Goal: Task Accomplishment & Management: Complete application form

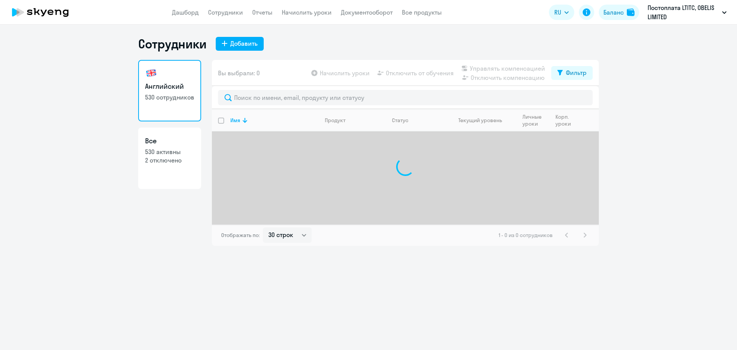
select select "30"
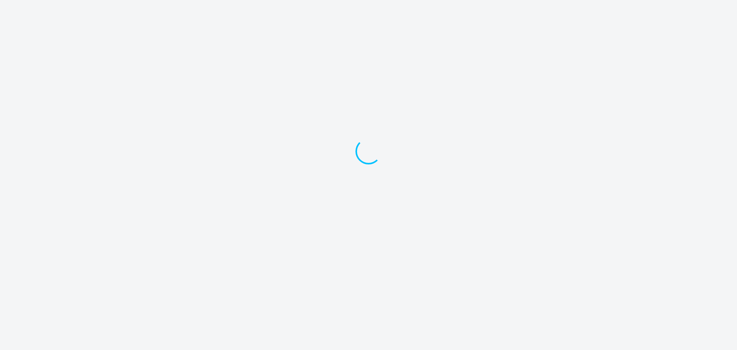
select select "30"
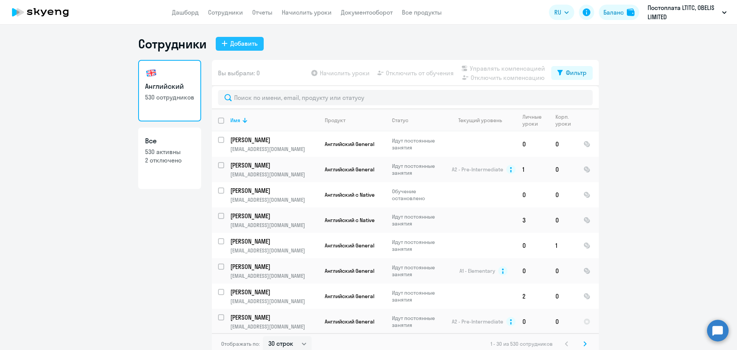
click at [235, 47] on div "Добавить" at bounding box center [243, 43] width 27 height 9
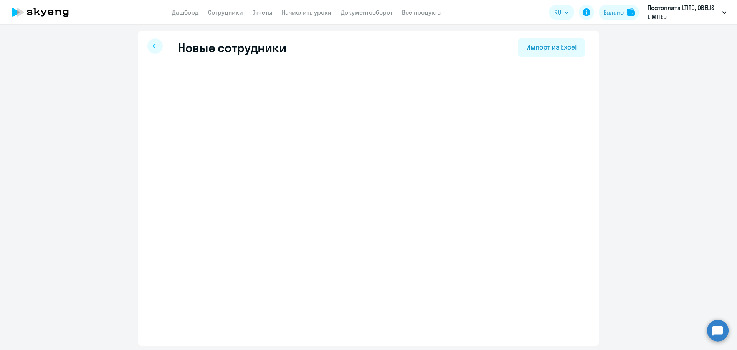
select select "english_adult_not_native_speaker"
select select "3"
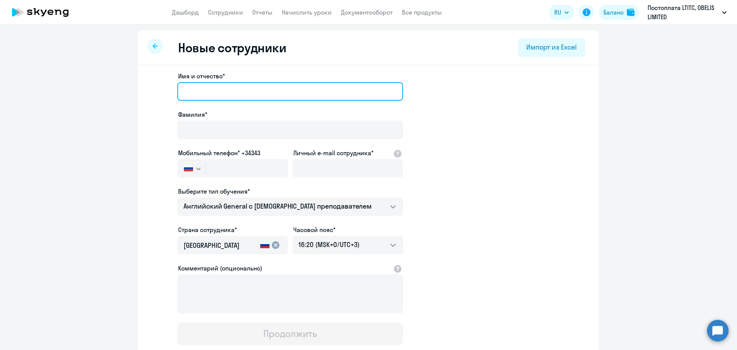
click at [189, 93] on input "Имя и отчество*" at bounding box center [290, 91] width 226 height 18
paste input "Наталья"
drag, startPoint x: 182, startPoint y: 90, endPoint x: 168, endPoint y: 90, distance: 14.2
click at [168, 90] on app-new-student-form "Имя и отчество* Наталья Фамилия* Мобильный телефон* +34343 Россия +7 Казахстан …" at bounding box center [368, 208] width 436 height 274
type input "Наталья"
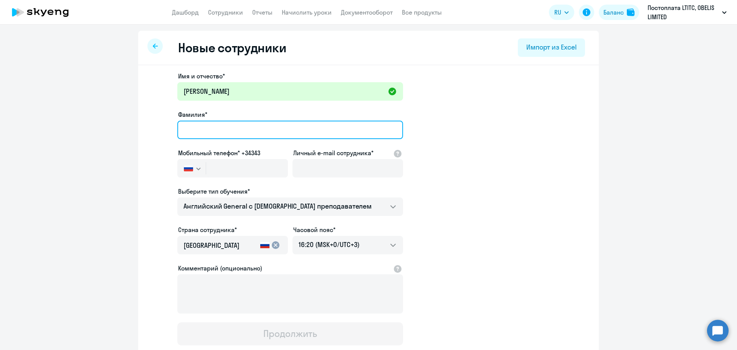
click at [195, 130] on input "Фамилия*" at bounding box center [290, 130] width 226 height 18
paste input "Фролкина"
type input "Фролкина"
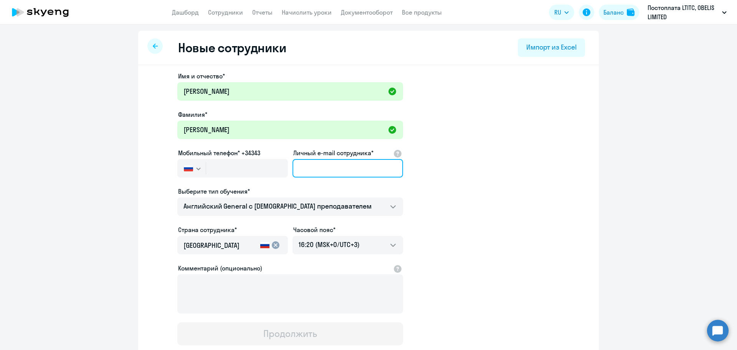
click at [322, 167] on input "Личный e-mail сотрудника*" at bounding box center [348, 168] width 111 height 18
paste input "natasha011082@mail.ru"
type input "natasha011082@mail.ru"
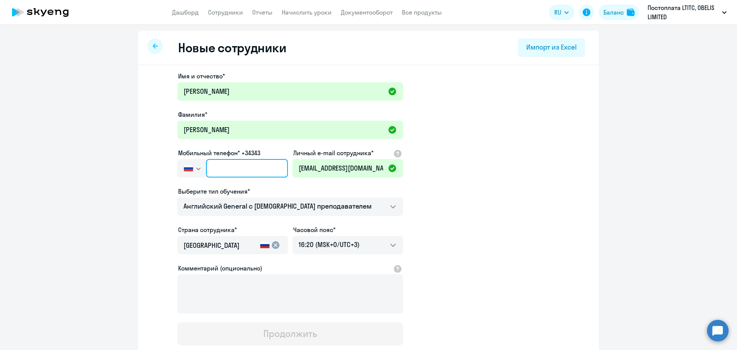
click at [208, 164] on input "text" at bounding box center [247, 168] width 82 height 18
paste input "+357 95-107-822"
type input "+357 95-107-822"
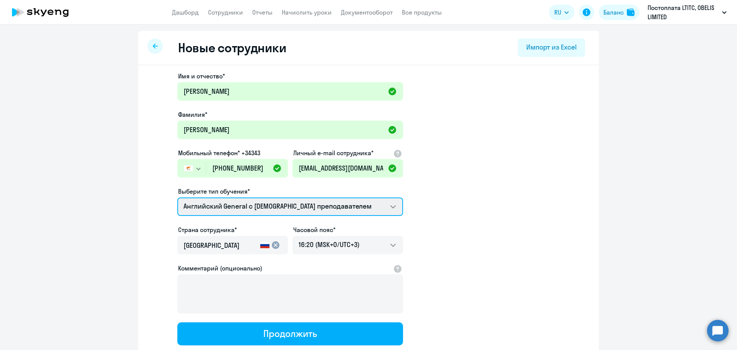
click at [255, 208] on select "Премиум [DEMOGRAPHIC_DATA] с русскоговорящим преподавателем Английский General …" at bounding box center [290, 206] width 226 height 18
click at [177, 197] on select "Премиум [DEMOGRAPHIC_DATA] с русскоговорящим преподавателем Английский General …" at bounding box center [290, 206] width 226 height 18
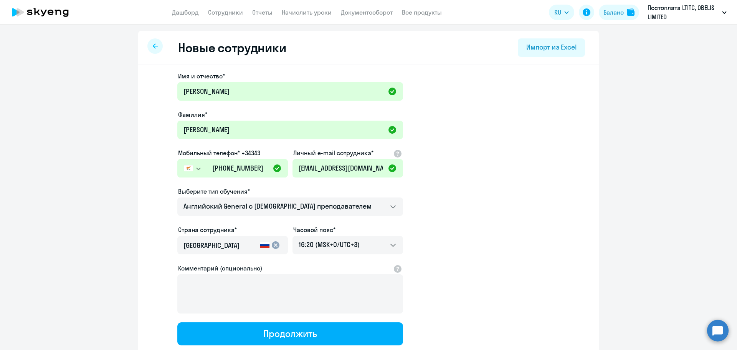
click at [473, 239] on app-new-student-form "Имя и отчество* Наталья Фамилия* Фролкина Мобильный телефон* +34343 Россия +7 К…" at bounding box center [368, 208] width 436 height 274
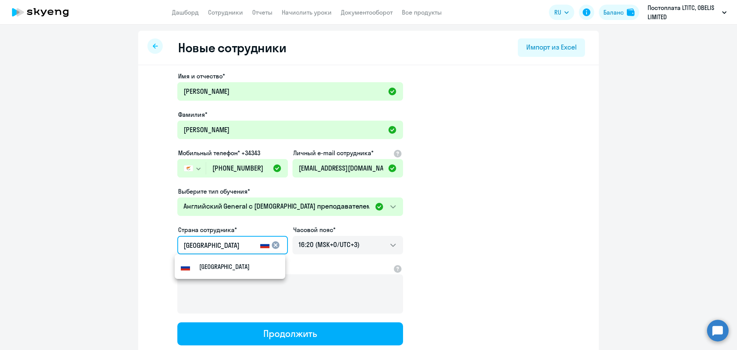
click at [221, 244] on input "[GEOGRAPHIC_DATA]" at bounding box center [220, 245] width 74 height 10
drag, startPoint x: 177, startPoint y: 240, endPoint x: 151, endPoint y: 237, distance: 25.9
click at [152, 238] on app-new-student-form "Имя и отчество* Наталья Фамилия* Фролкина Мобильный телефон* +34343 Россия +7 К…" at bounding box center [368, 208] width 436 height 274
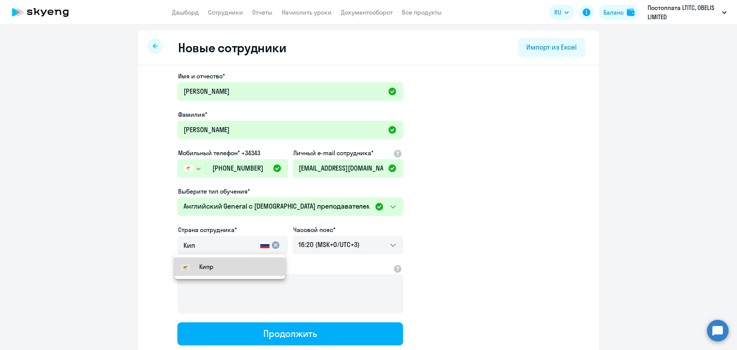
click at [193, 261] on mat-option "Кипр" at bounding box center [230, 266] width 111 height 18
type input "Кипр"
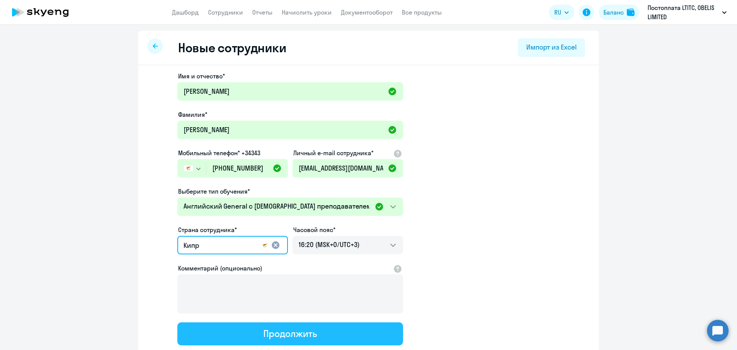
click at [294, 337] on div "Продолжить" at bounding box center [289, 333] width 53 height 12
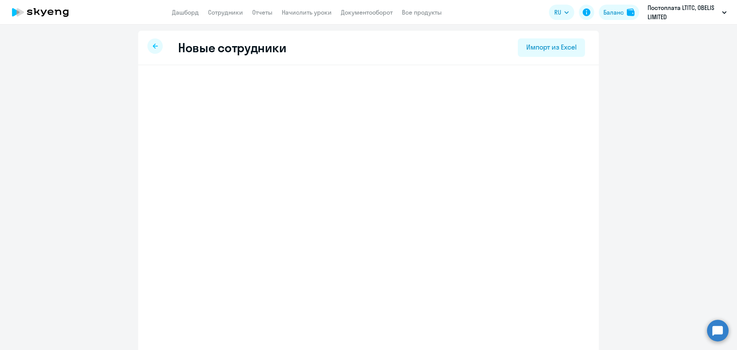
select select "english_adult_not_native_speaker"
select select "3"
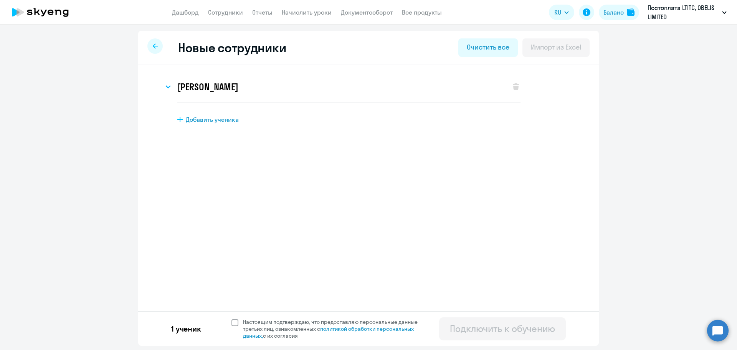
click at [240, 321] on span "Настоящим подтверждаю, что предоставляю персональные данные третьих лиц, ознако…" at bounding box center [332, 328] width 188 height 21
click at [231, 318] on input "Настоящим подтверждаю, что предоставляю персональные данные третьих лиц, ознако…" at bounding box center [231, 318] width 0 height 0
checkbox input "true"
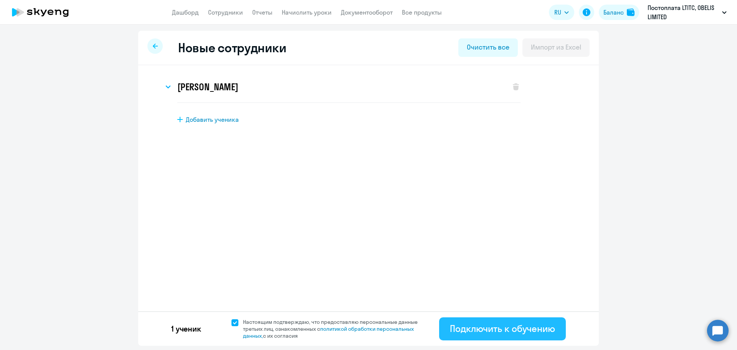
click at [512, 329] on div "Подключить к обучению" at bounding box center [502, 328] width 105 height 12
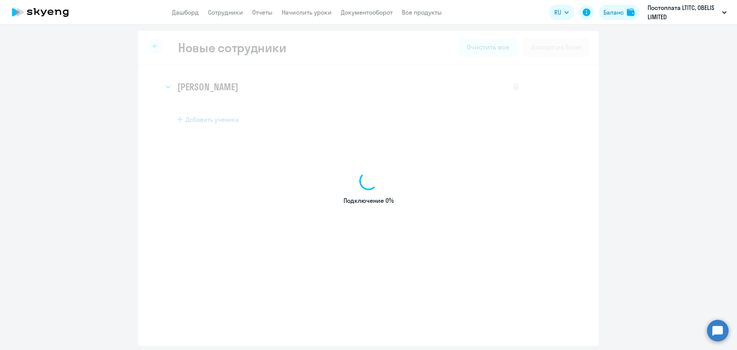
select select "english_adult_not_native_speaker"
select select "3"
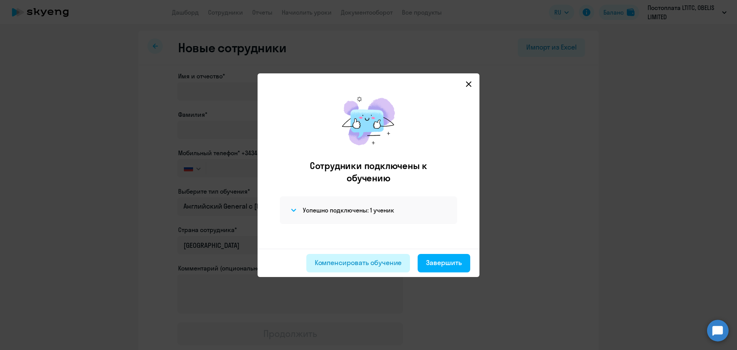
click at [384, 262] on div "Компенсировать обучение" at bounding box center [358, 263] width 87 height 10
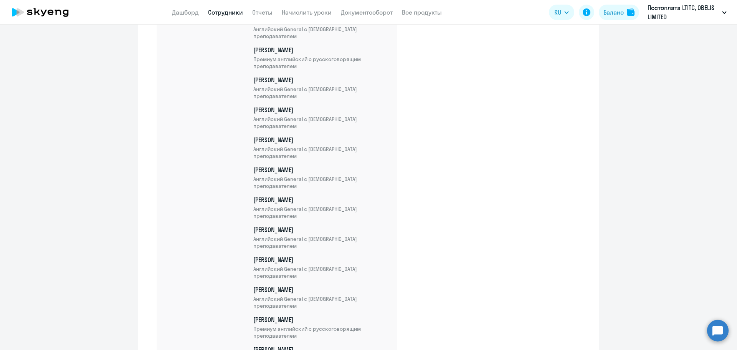
scroll to position [13597, 0]
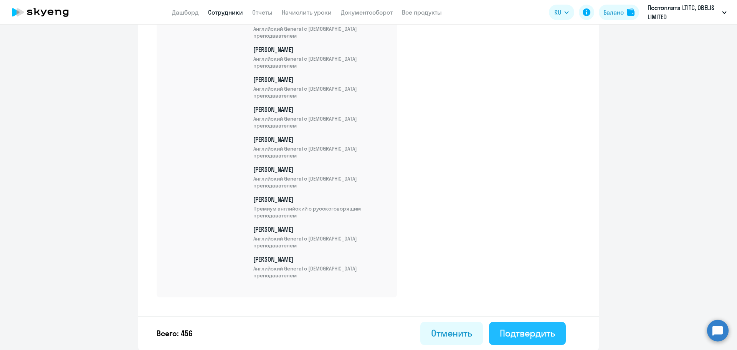
click at [520, 332] on div "Подтвердить" at bounding box center [527, 333] width 55 height 12
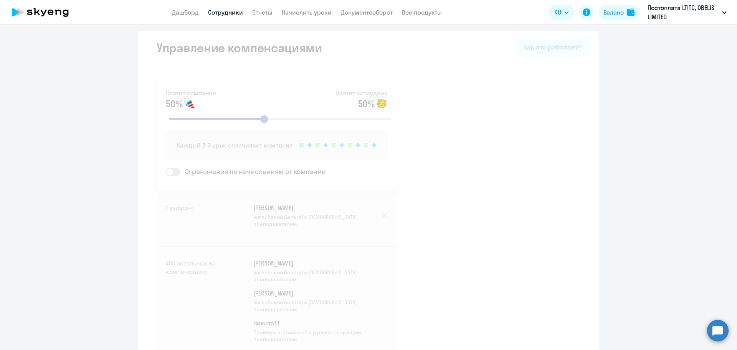
select select "30"
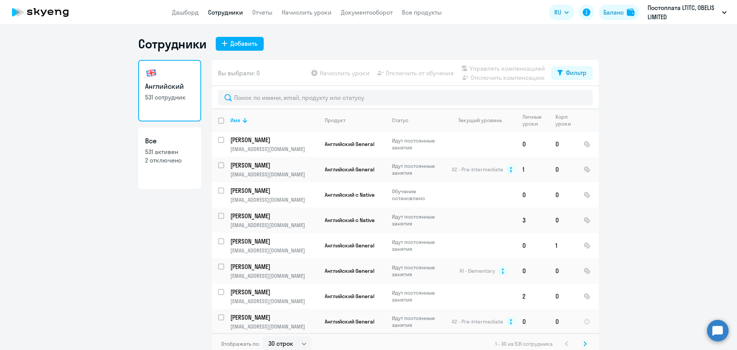
click at [84, 226] on ng-component "Сотрудники Добавить Английский 531 сотрудник Все 531 активен 2 отключено Вы выб…" at bounding box center [368, 195] width 737 height 318
click at [230, 41] on div "Добавить" at bounding box center [243, 43] width 27 height 9
select select "english_adult_not_native_speaker"
select select "3"
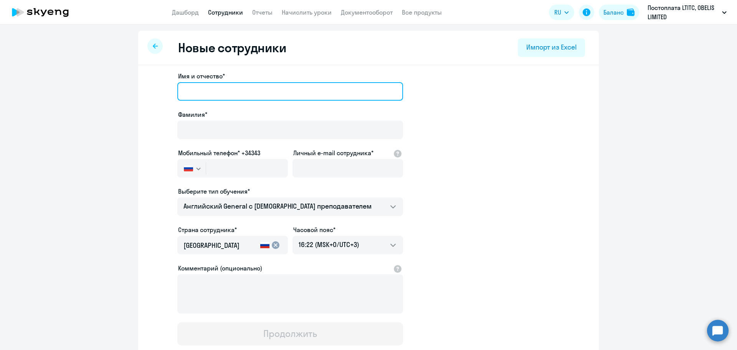
click at [225, 83] on input "Имя и отчество*" at bounding box center [290, 91] width 226 height 18
paste input "Наталья"
type input "Наталья"
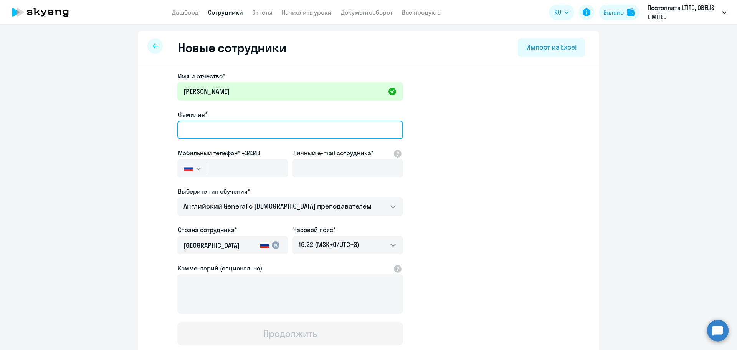
click at [194, 129] on input "Фамилия*" at bounding box center [290, 130] width 226 height 18
paste input "Иконникова"
type input "Иконникова"
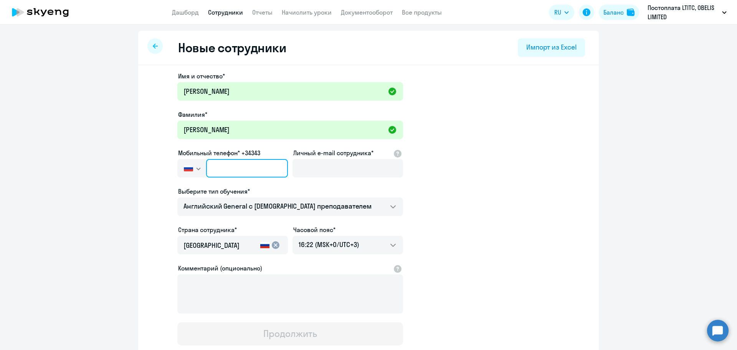
click at [258, 165] on input "text" at bounding box center [247, 168] width 82 height 18
paste input "+357 95-906-033"
type input "+357 95-906-033"
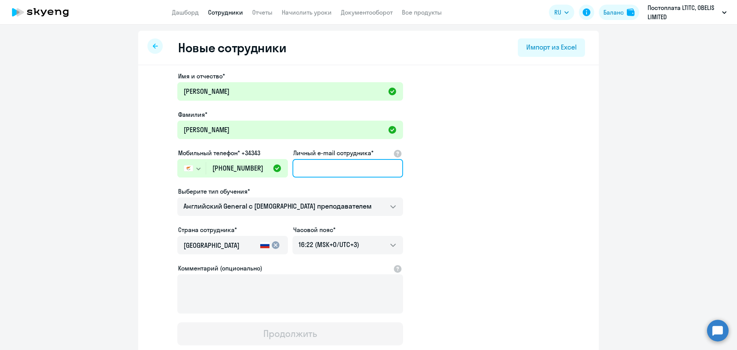
click at [319, 171] on input "Личный e-mail сотрудника*" at bounding box center [348, 168] width 111 height 18
paste input "natalyaikonnikova5@gmail.com"
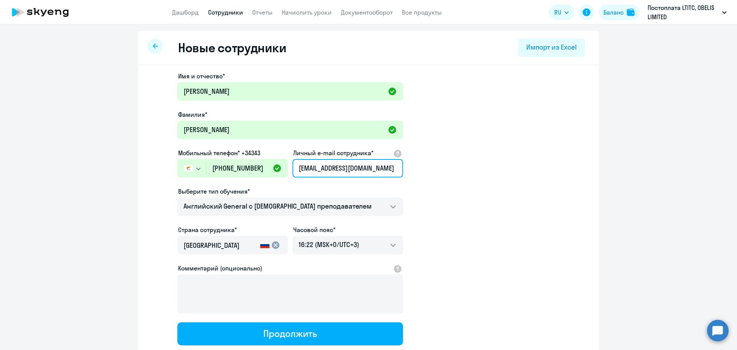
scroll to position [0, 1]
type input "natalyaikonnikova5@gmail.com"
click at [454, 178] on app-new-student-form "Имя и отчество* Наталья Фамилия* Иконникова Мобильный телефон* +34343 Россия +7…" at bounding box center [368, 208] width 436 height 274
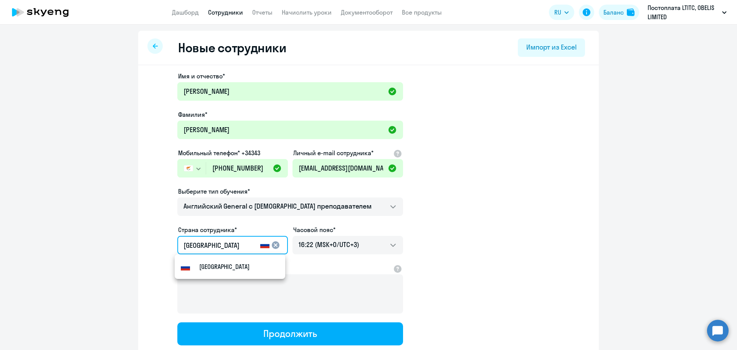
drag, startPoint x: 215, startPoint y: 246, endPoint x: 139, endPoint y: 244, distance: 76.4
click at [143, 243] on div "Имя и отчество* Наталья Фамилия* Иконникова Мобильный телефон* +34343 Россия +7…" at bounding box center [368, 233] width 461 height 337
type input "Кипр"
click at [208, 263] on small "Кипр" at bounding box center [206, 266] width 14 height 9
click at [492, 272] on app-new-student-form "Имя и отчество* Наталья Фамилия* Иконникова Мобильный телефон* +34343 Россия +7…" at bounding box center [368, 208] width 436 height 274
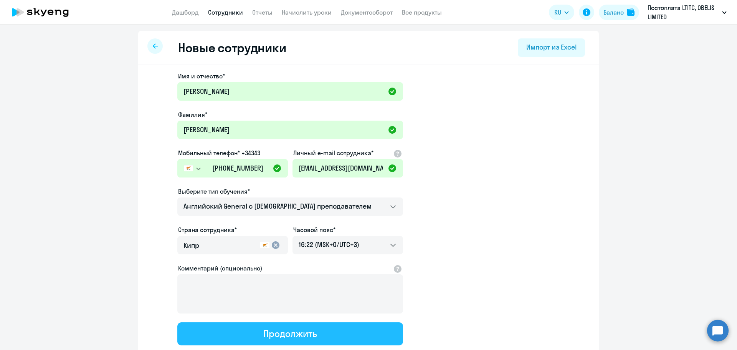
click at [311, 335] on div "Продолжить" at bounding box center [289, 333] width 53 height 12
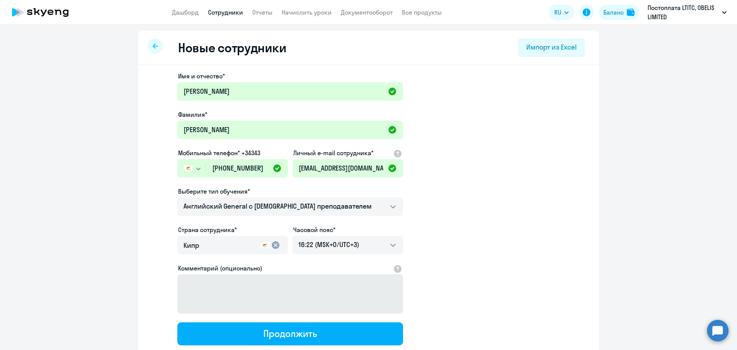
select select "english_adult_not_native_speaker"
select select "3"
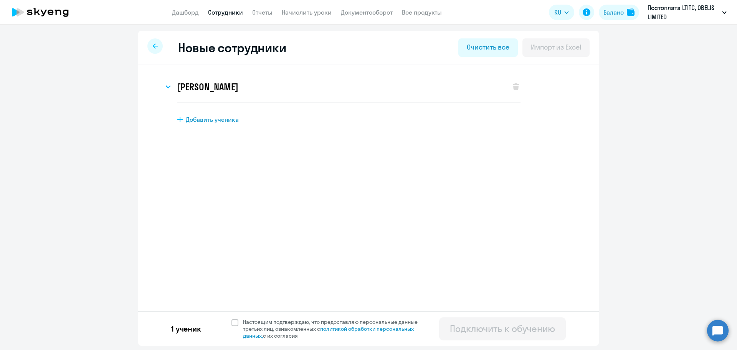
click at [234, 317] on div "1 ученик Настоящим подтверждаю, что предоставляю персональные данные третьих ли…" at bounding box center [368, 328] width 461 height 35
click at [236, 323] on span at bounding box center [234, 322] width 7 height 7
click at [231, 318] on input "Настоящим подтверждаю, что предоставляю персональные данные третьих лиц, ознако…" at bounding box center [231, 318] width 0 height 0
checkbox input "true"
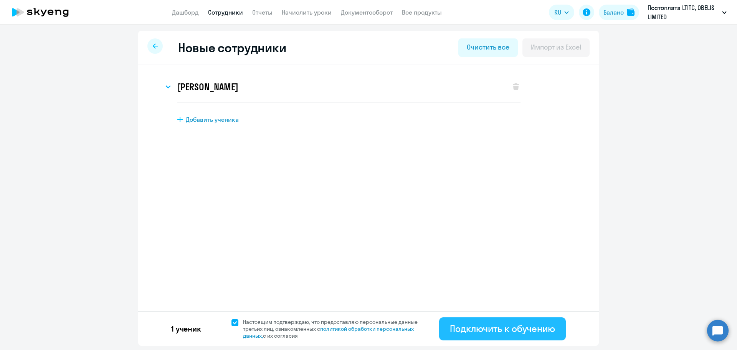
click at [487, 325] on div "Подключить к обучению" at bounding box center [502, 328] width 105 height 12
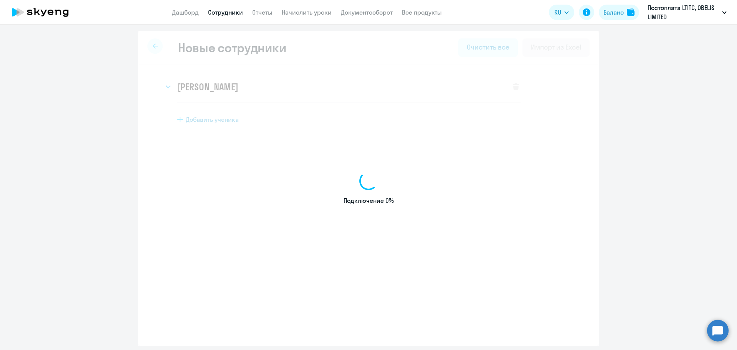
select select "english_adult_not_native_speaker"
select select "3"
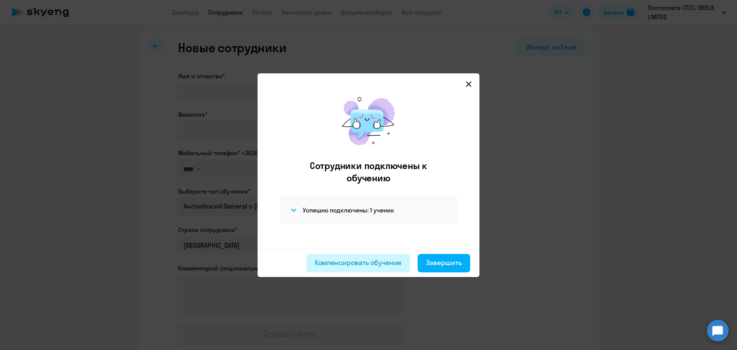
click at [367, 258] on div "Компенсировать обучение" at bounding box center [358, 263] width 87 height 10
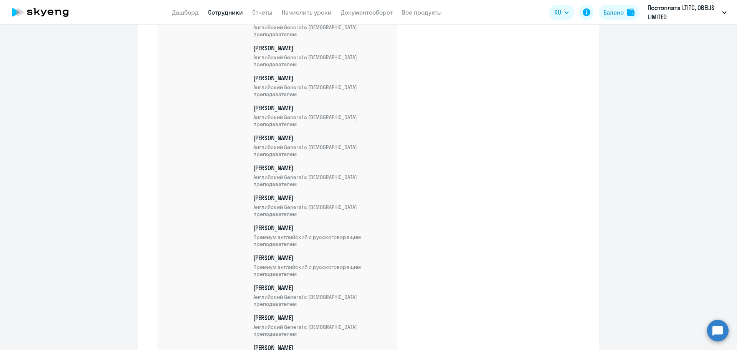
scroll to position [13597, 0]
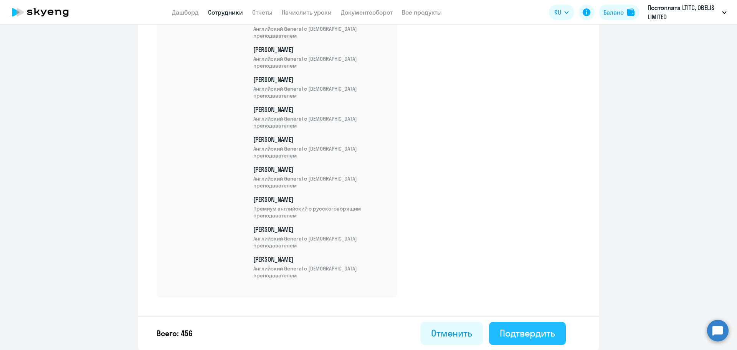
click at [514, 332] on div "Подтвердить" at bounding box center [527, 333] width 55 height 12
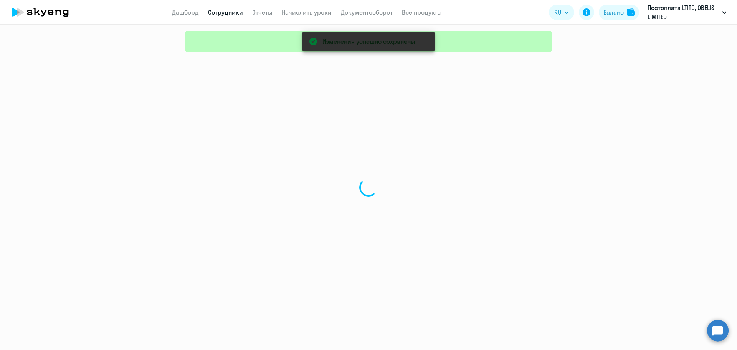
select select "30"
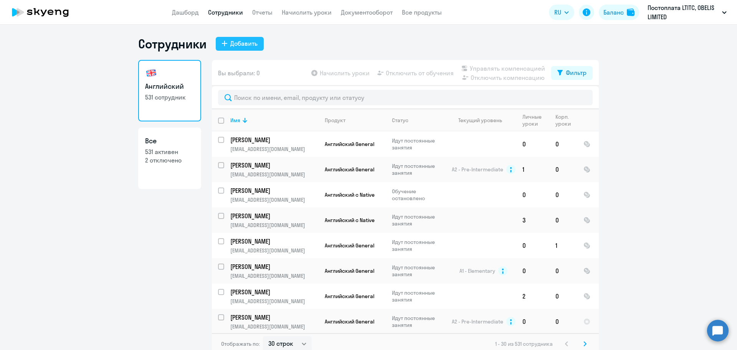
click at [235, 47] on div "Добавить" at bounding box center [243, 43] width 27 height 9
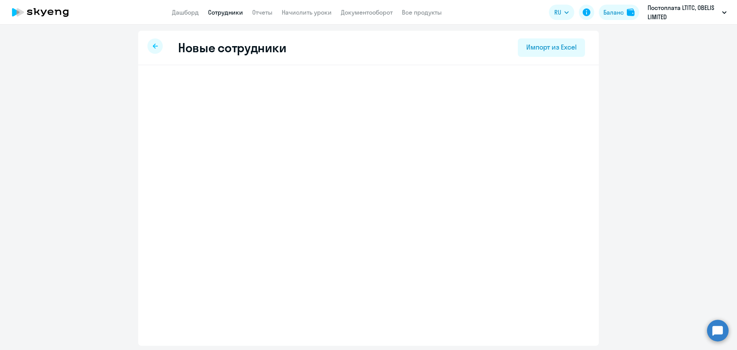
select select "english_adult_not_native_speaker"
select select "3"
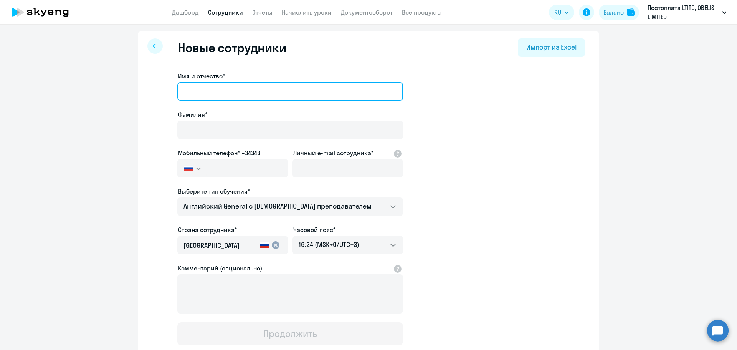
click at [214, 82] on input "Имя и отчество*" at bounding box center [290, 91] width 226 height 18
drag, startPoint x: 205, startPoint y: 90, endPoint x: 167, endPoint y: 88, distance: 37.3
click at [167, 88] on app-new-student-form "Имя и отчество* Дин Фамилия* Мобильный телефон* +34343 Россия +7 Казахстан +7 У…" at bounding box center [368, 208] width 436 height 274
paste input "ниил"
type input "Даниил"
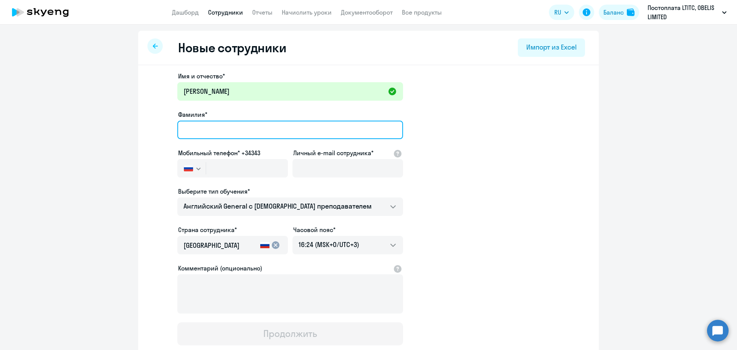
click at [224, 126] on input "Фамилия*" at bounding box center [290, 130] width 226 height 18
paste input "Динько"
type input "Динько"
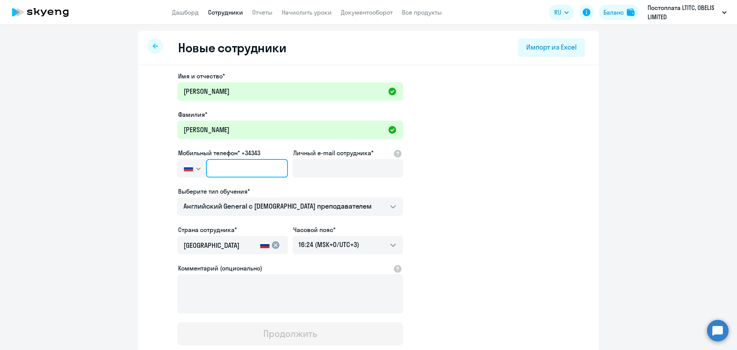
click at [210, 165] on input "text" at bounding box center [247, 168] width 82 height 18
paste input "+7 933 205-29-89"
type input "+7 933 205-29-89"
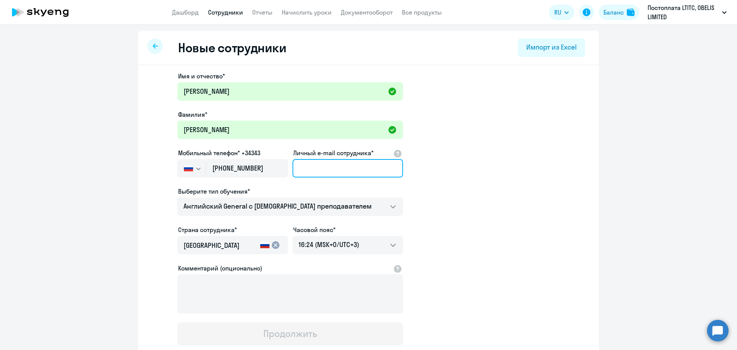
click at [309, 170] on input "Личный e-mail сотрудника*" at bounding box center [348, 168] width 111 height 18
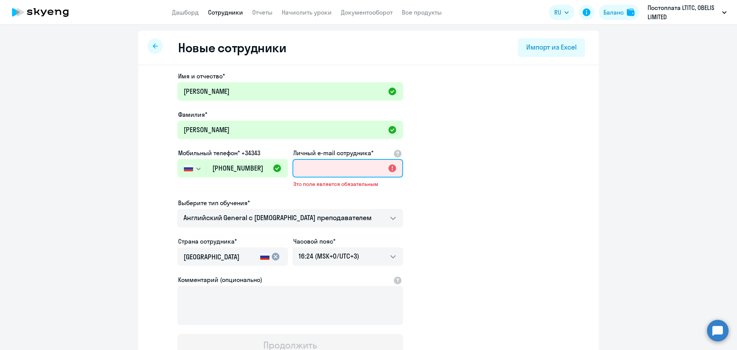
click at [339, 165] on input "Личный e-mail сотрудника*" at bounding box center [348, 168] width 111 height 18
paste input "thestrikess1@gmail.com"
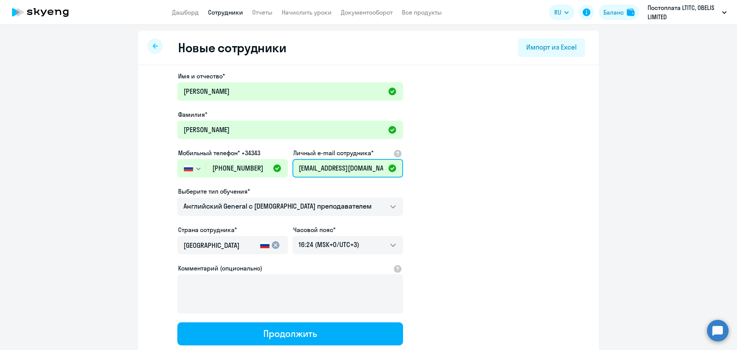
type input "thestrikess1@gmail.com"
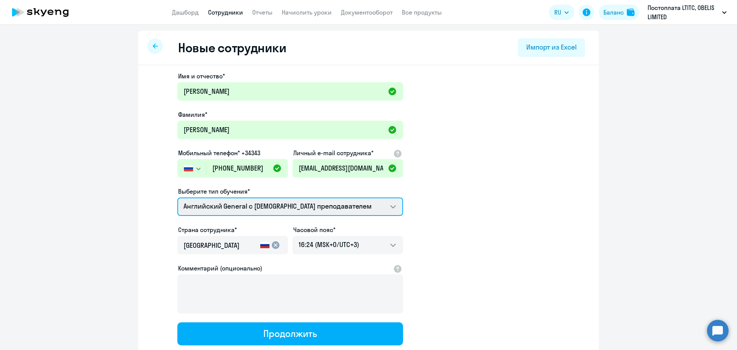
click at [318, 207] on select "Премиум английский с русскоговорящим преподавателем Английский General с англог…" at bounding box center [290, 206] width 226 height 18
select select "english_adult_native_speaker"
click at [177, 197] on select "Премиум английский с русскоговорящим преподавателем Английский General с англог…" at bounding box center [290, 206] width 226 height 18
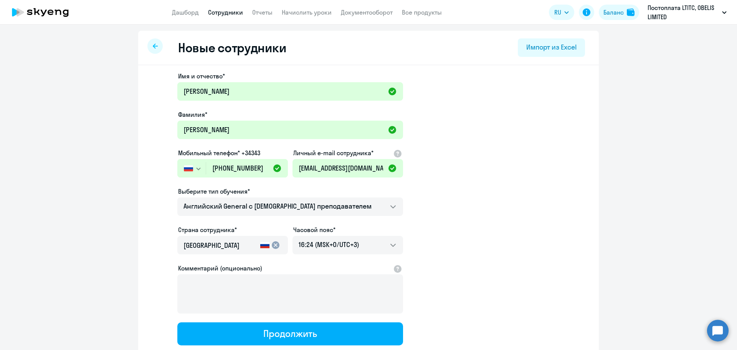
click at [537, 224] on app-new-student-form "Имя и отчество* Даниил Фамилия* Динько Мобильный телефон* +34343 Россия +7 Каза…" at bounding box center [368, 208] width 436 height 274
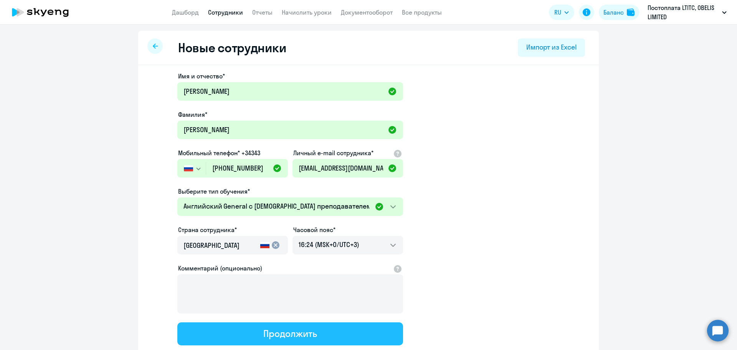
click at [278, 331] on div "Продолжить" at bounding box center [289, 333] width 53 height 12
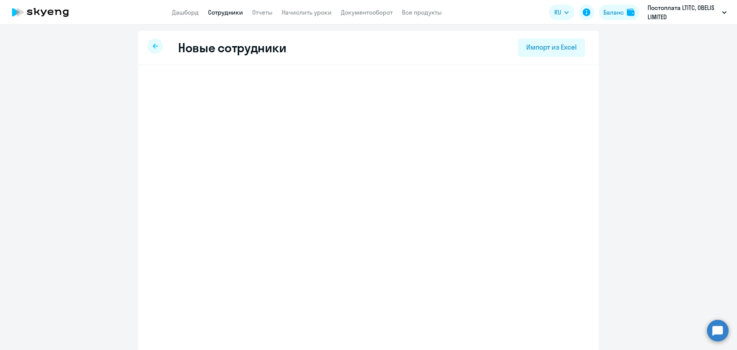
select select "english_adult_native_speaker"
select select "3"
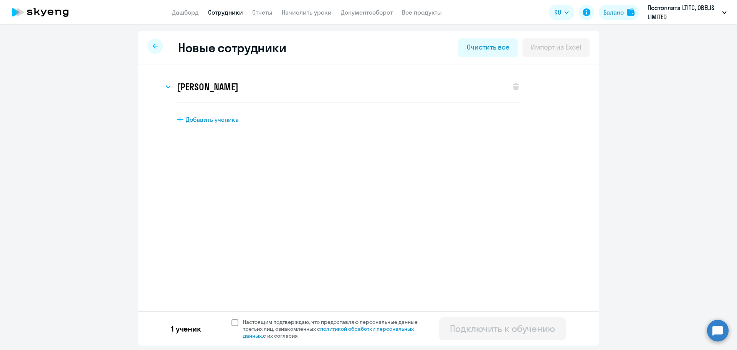
click at [246, 323] on span "Настоящим подтверждаю, что предоставляю персональные данные третьих лиц, ознако…" at bounding box center [335, 328] width 184 height 21
click at [231, 318] on input "Настоящим подтверждаю, что предоставляю персональные данные третьих лиц, ознако…" at bounding box center [231, 318] width 0 height 0
checkbox input "true"
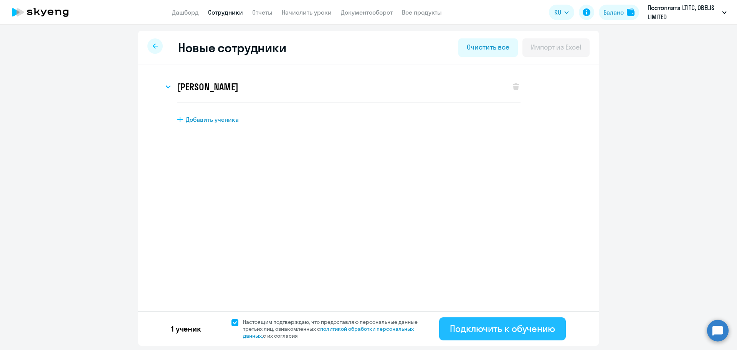
click at [493, 327] on div "Подключить к обучению" at bounding box center [502, 328] width 105 height 12
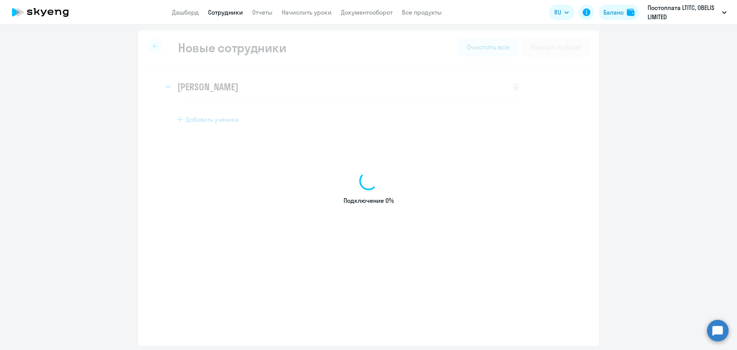
select select "english_adult_not_native_speaker"
select select "3"
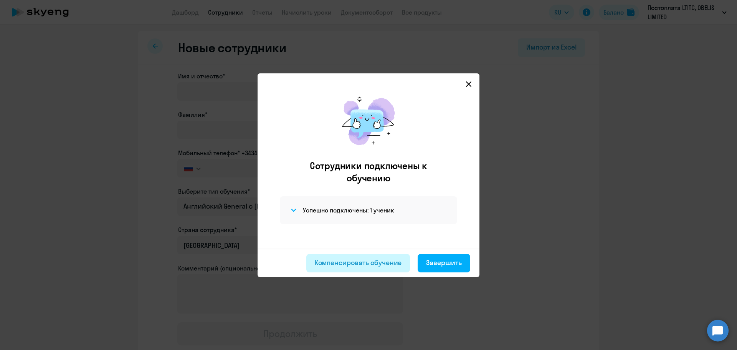
click at [387, 263] on div "Компенсировать обучение" at bounding box center [358, 263] width 87 height 10
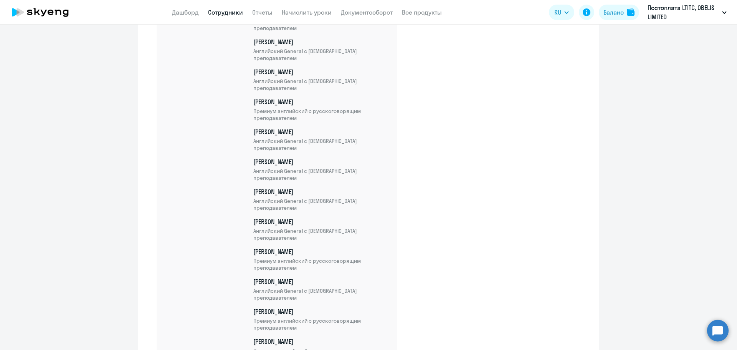
scroll to position [13627, 0]
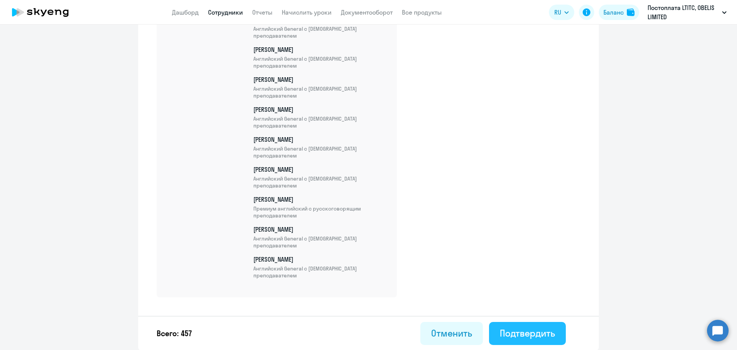
click at [503, 332] on div "Подтвердить" at bounding box center [527, 333] width 55 height 12
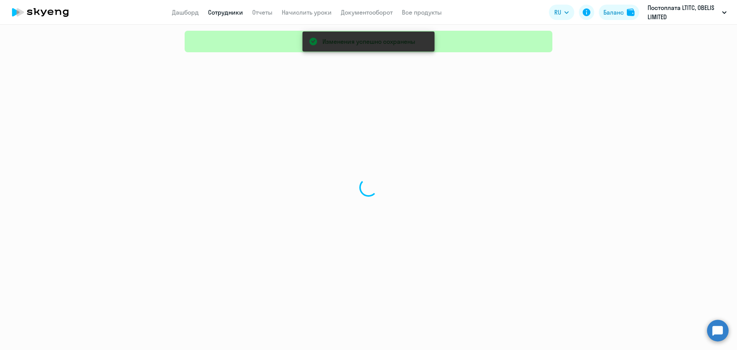
select select "30"
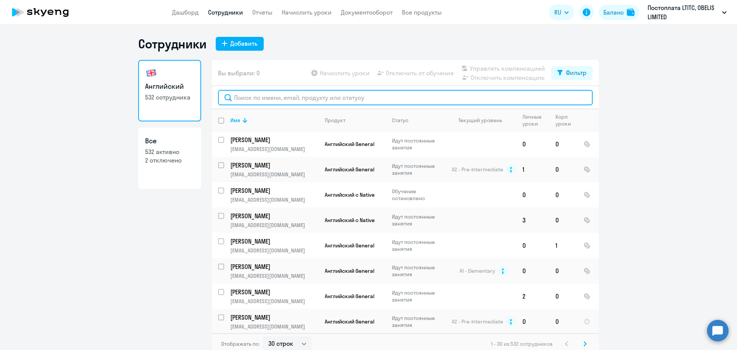
click at [294, 98] on input "text" at bounding box center [405, 97] width 375 height 15
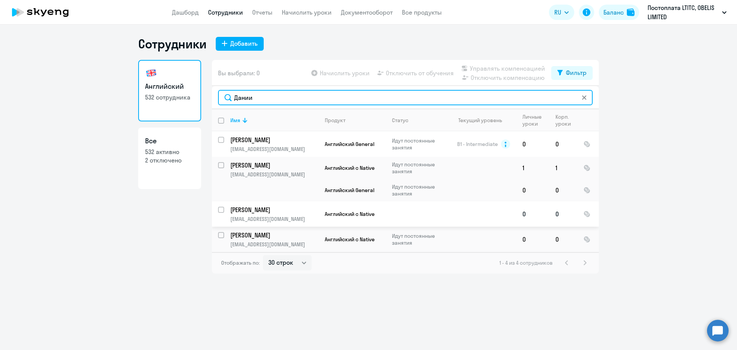
type input "Дании"
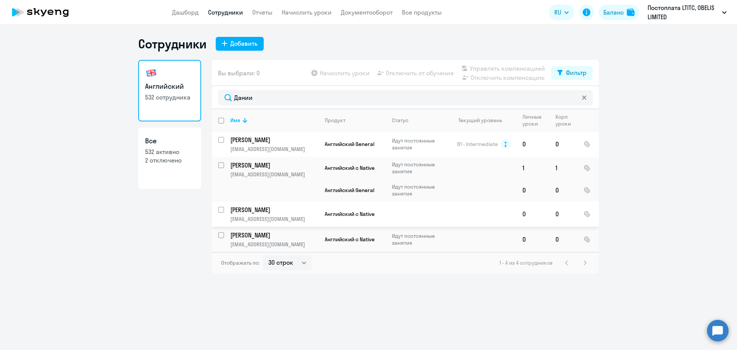
click at [331, 216] on span "Английский с Native" at bounding box center [350, 213] width 50 height 7
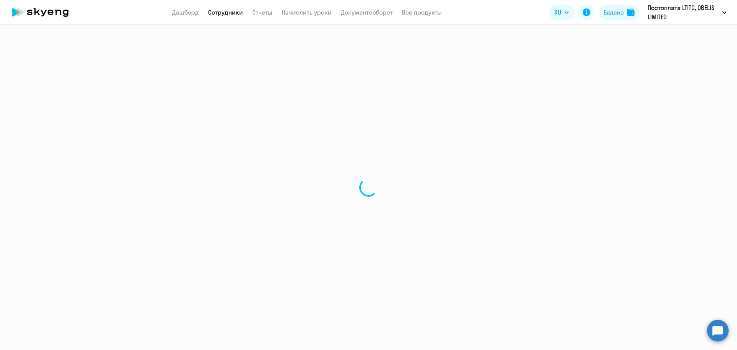
select select "english"
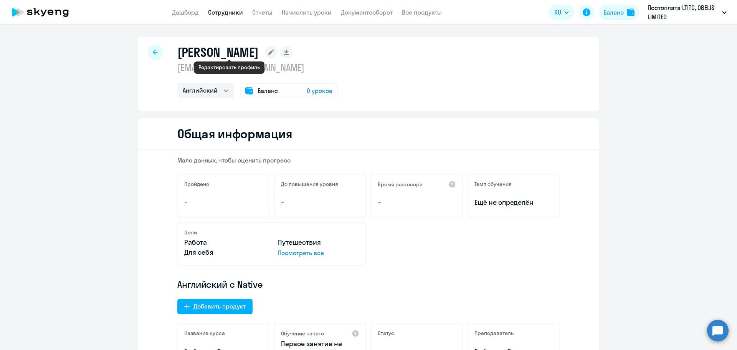
click at [268, 54] on icon at bounding box center [270, 52] width 5 height 5
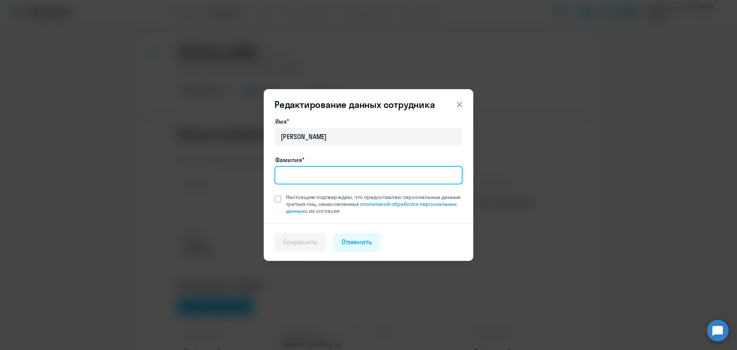
click at [336, 174] on input "Фамилия*" at bounding box center [368, 175] width 188 height 18
type input "Динько"
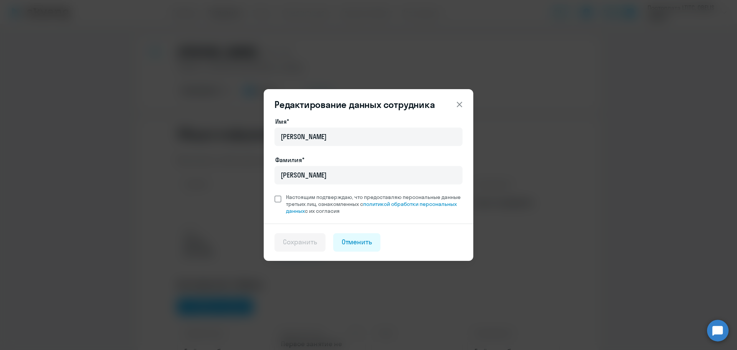
click at [284, 199] on span "Настоящим подтверждаю, что предоставляю персональные данные третьих лиц, ознако…" at bounding box center [371, 203] width 181 height 21
click at [274, 193] on input "Настоящим подтверждаю, что предоставляю персональные данные третьих лиц, ознако…" at bounding box center [274, 193] width 0 height 0
checkbox input "true"
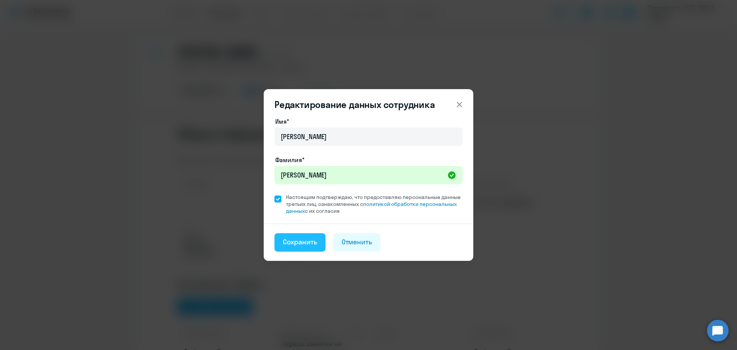
click at [308, 237] on div "Сохранить" at bounding box center [300, 242] width 34 height 10
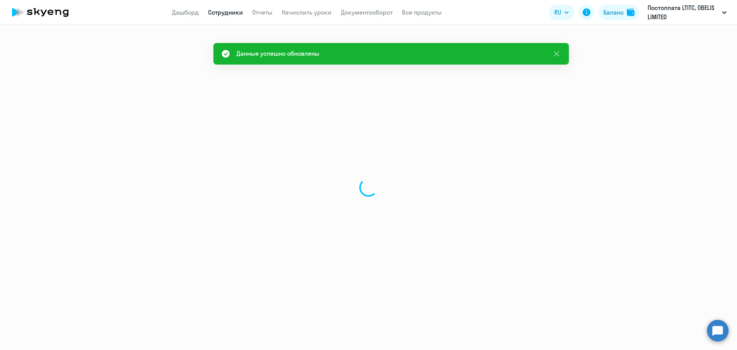
select select "english"
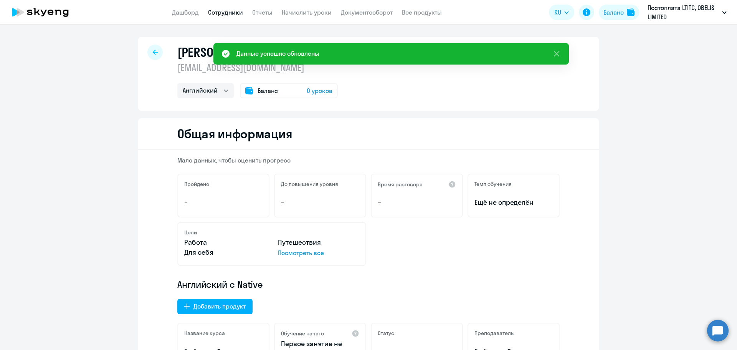
scroll to position [154, 0]
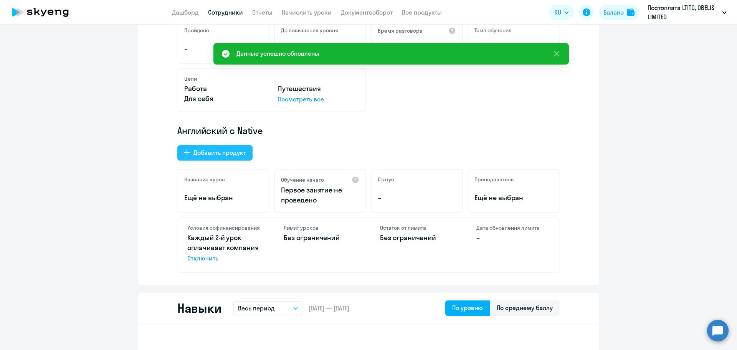
click at [233, 150] on div "Добавить продукт" at bounding box center [219, 152] width 52 height 9
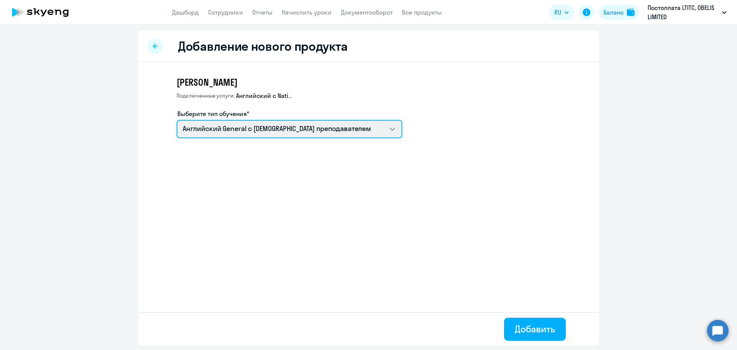
click at [310, 132] on select "Премиум английский с русскоговорящим преподавателем Английский General с русско…" at bounding box center [290, 129] width 226 height 18
select select "english_adult_not_native_speaker_premium"
click at [177, 120] on select "Премиум английский с русскоговорящим преподавателем Английский General с русско…" at bounding box center [290, 129] width 226 height 18
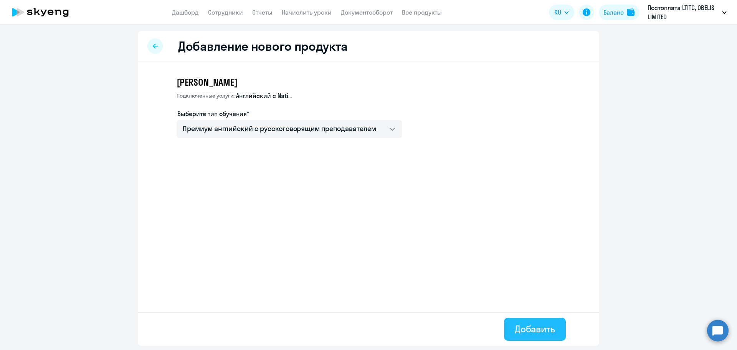
click at [533, 331] on div "Добавить" at bounding box center [535, 328] width 40 height 12
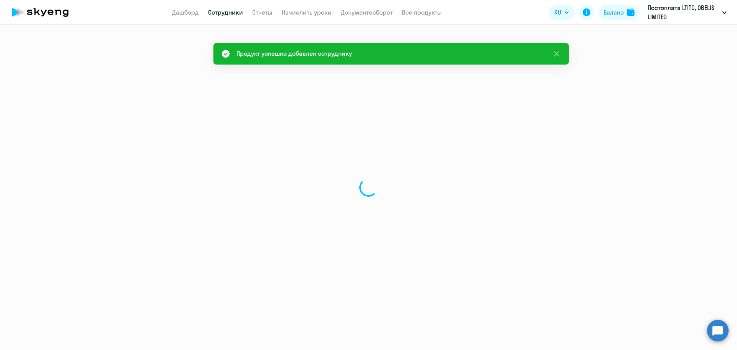
select select "english"
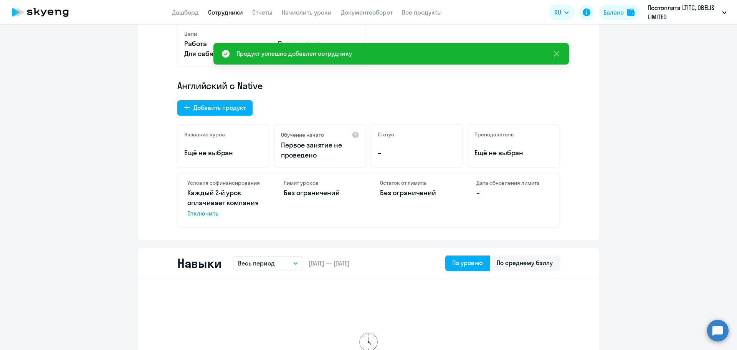
scroll to position [77, 0]
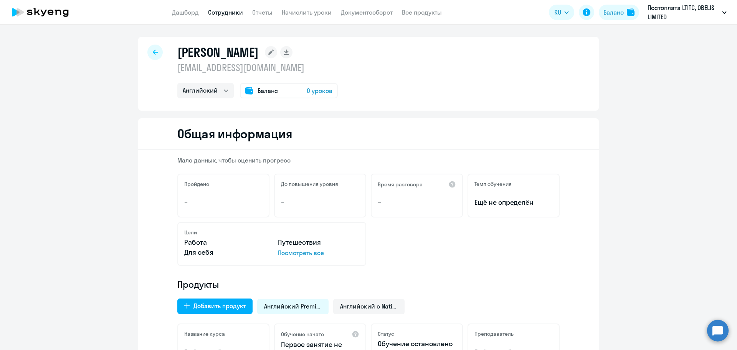
select select "english"
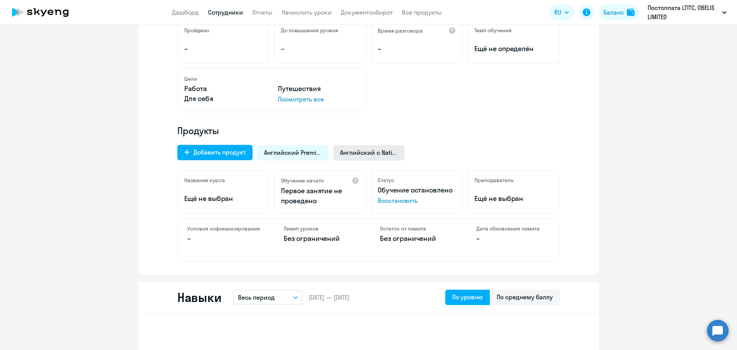
click at [373, 154] on span "Английский с Native" at bounding box center [369, 152] width 58 height 8
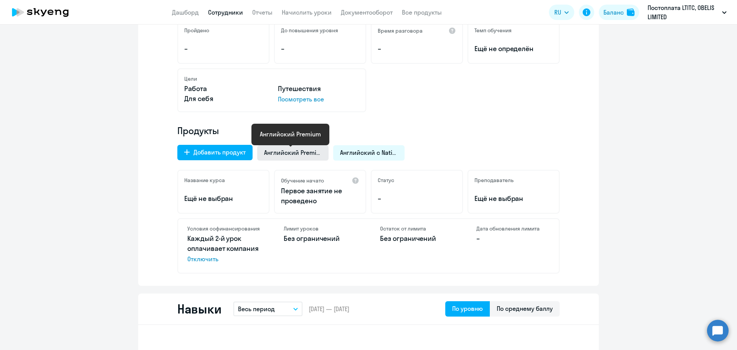
click at [299, 155] on span "Английский Premium" at bounding box center [293, 152] width 58 height 8
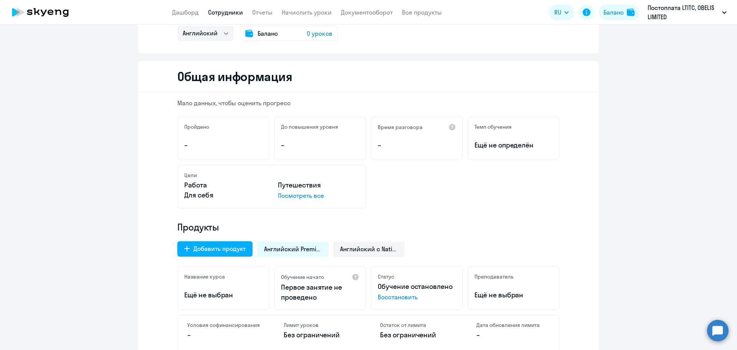
scroll to position [0, 0]
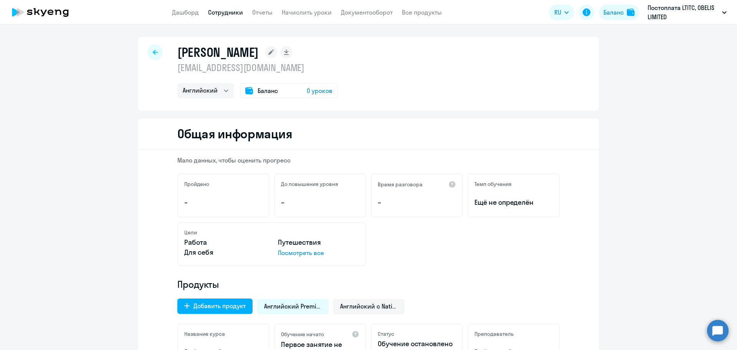
click at [150, 49] on div at bounding box center [154, 52] width 15 height 15
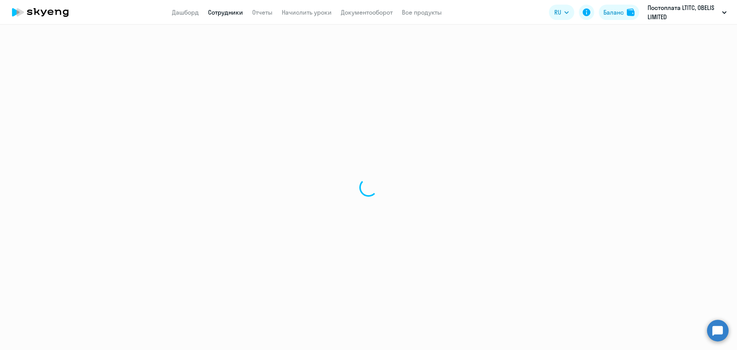
select select "30"
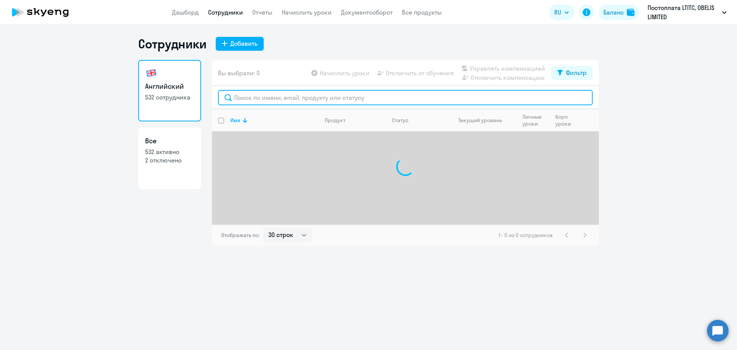
click at [275, 90] on input "text" at bounding box center [405, 97] width 375 height 15
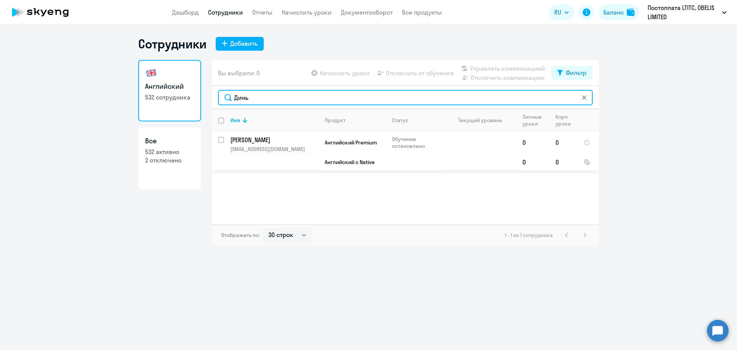
type input "Динь"
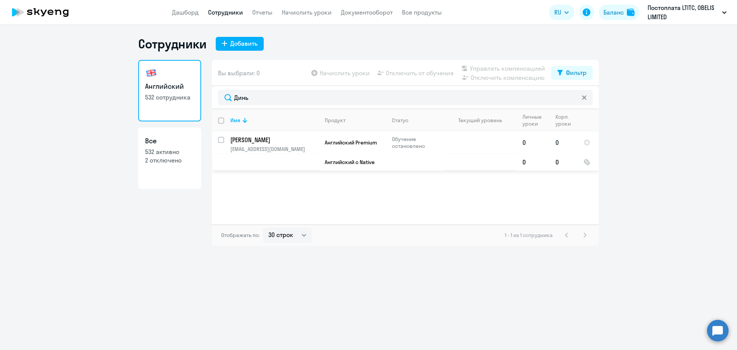
click at [225, 140] on td "[PERSON_NAME] [EMAIL_ADDRESS][DOMAIN_NAME]" at bounding box center [271, 150] width 94 height 39
select select "english"
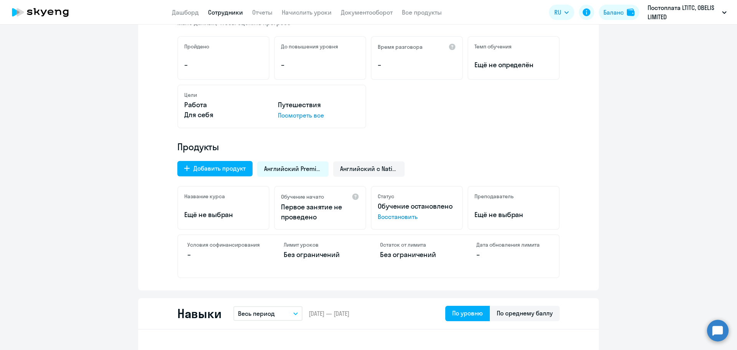
scroll to position [230, 0]
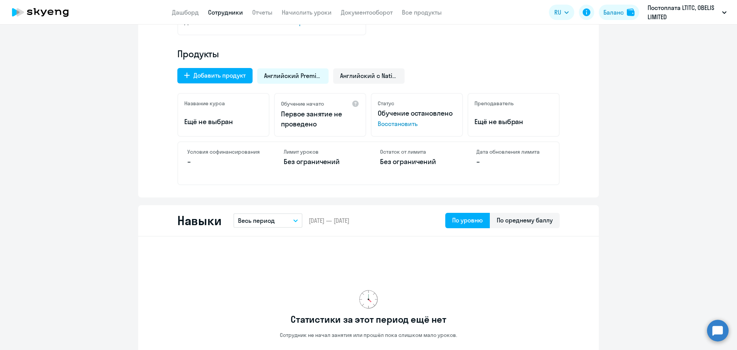
click at [181, 166] on div "Условия софинансирования –" at bounding box center [224, 163] width 92 height 42
click at [195, 160] on p "–" at bounding box center [223, 162] width 73 height 10
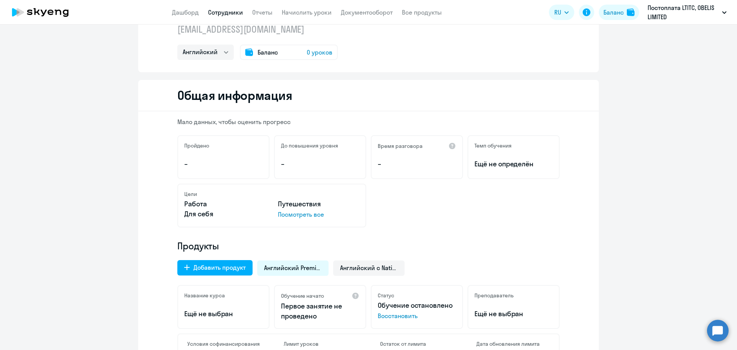
scroll to position [0, 0]
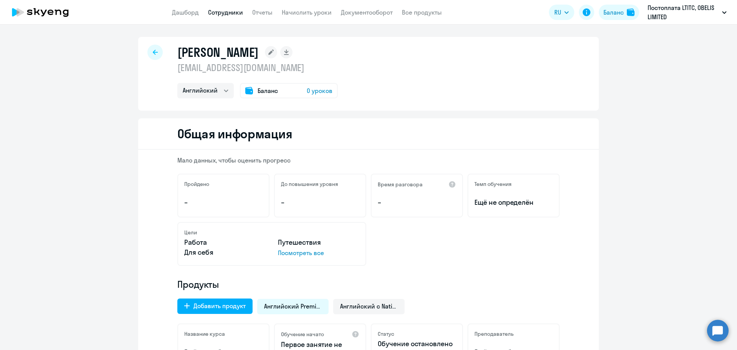
click at [154, 52] on icon at bounding box center [155, 52] width 5 height 5
select select "30"
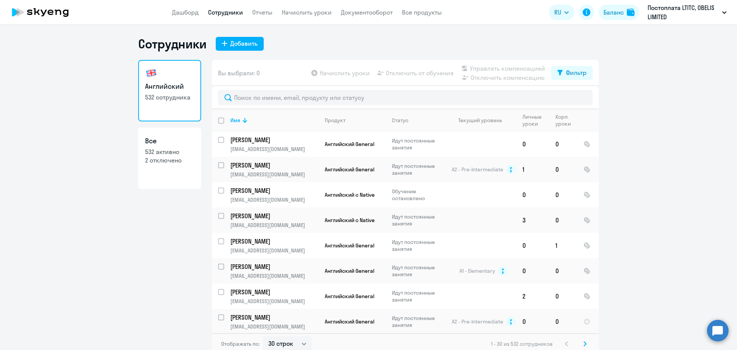
click at [677, 148] on ng-component "Сотрудники Добавить Английский 532 сотрудника Все 532 активно 2 отключено Вы вы…" at bounding box center [368, 195] width 737 height 318
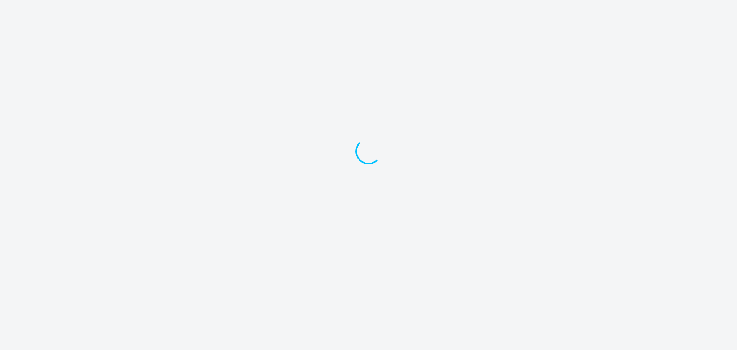
select select "30"
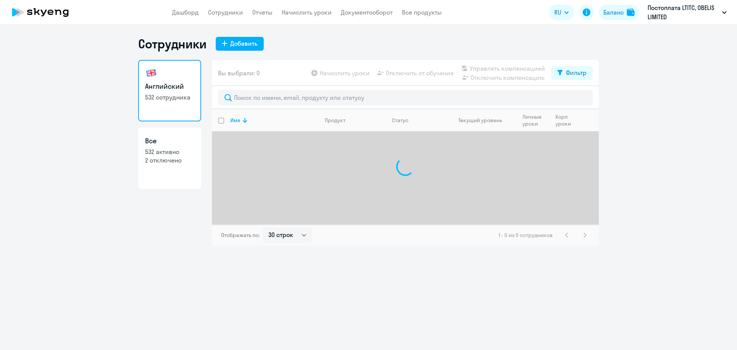
select select "30"
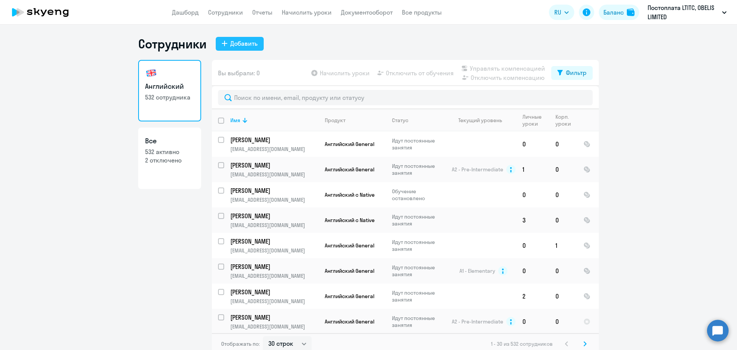
click at [226, 43] on button "Добавить" at bounding box center [240, 44] width 48 height 14
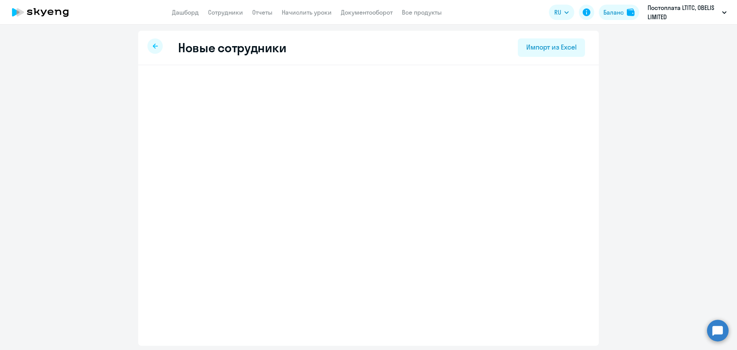
select select "english_adult_not_native_speaker"
select select "3"
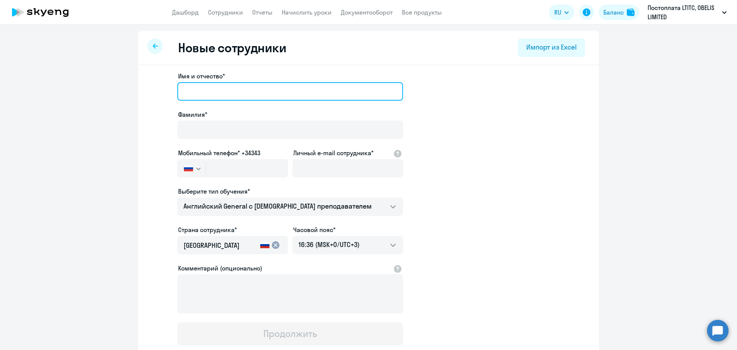
click at [203, 92] on input "Имя и отчество*" at bounding box center [290, 91] width 226 height 18
paste input "Evgenii"
type input "Evgenii"
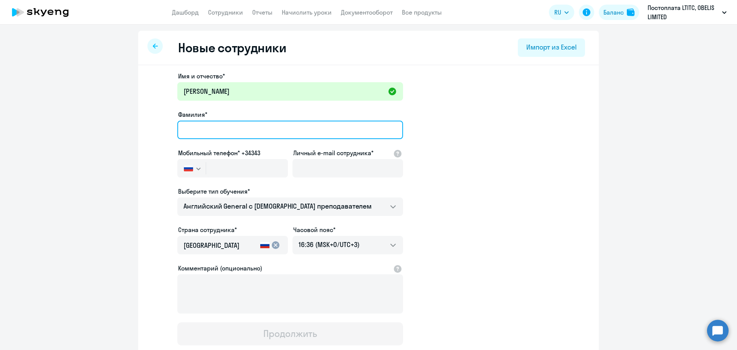
click at [268, 136] on input "Фамилия*" at bounding box center [290, 130] width 226 height 18
paste input "Grishaev"
type input "Grishaev"
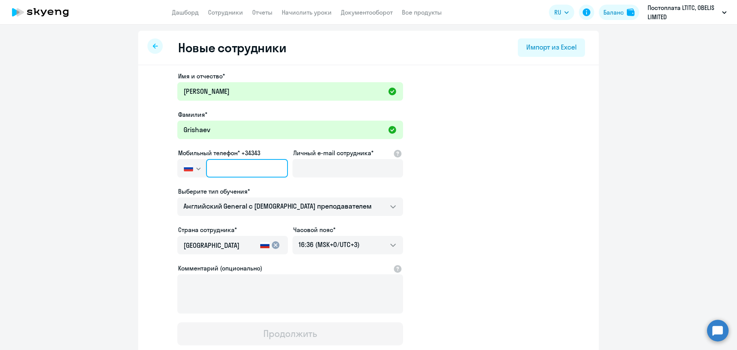
click at [206, 172] on input "text" at bounding box center [247, 168] width 82 height 18
paste input "+7 439 282-64-55"
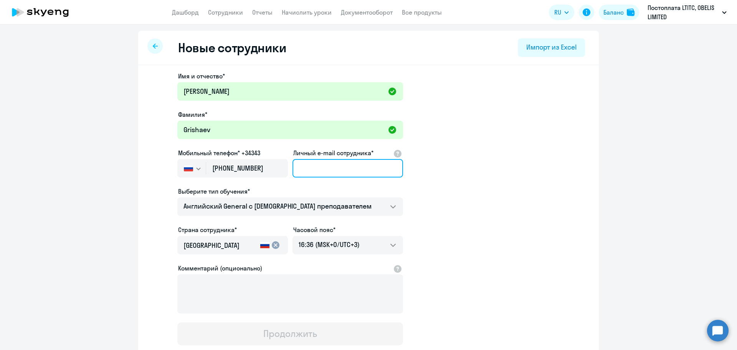
click at [328, 173] on input "Личный e-mail сотрудника*" at bounding box center [348, 168] width 111 height 18
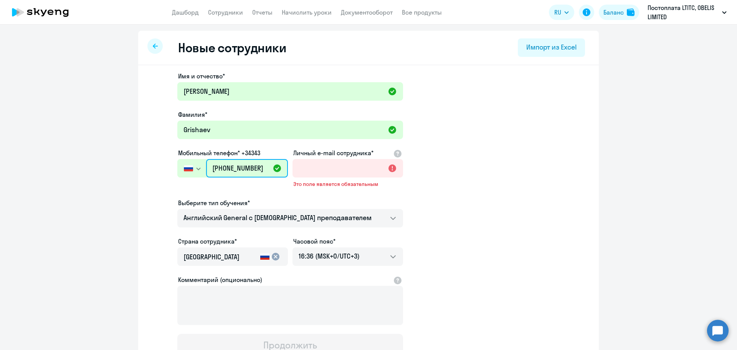
drag, startPoint x: 261, startPoint y: 166, endPoint x: 219, endPoint y: 165, distance: 41.8
click at [219, 165] on input "+7 439 282-64-55" at bounding box center [247, 168] width 82 height 18
click at [213, 166] on input "+7 439 282-64-55" at bounding box center [247, 168] width 82 height 18
drag, startPoint x: 262, startPoint y: 168, endPoint x: 212, endPoint y: 167, distance: 50.3
click at [212, 167] on input "+7 843 928-26-45" at bounding box center [247, 168] width 82 height 18
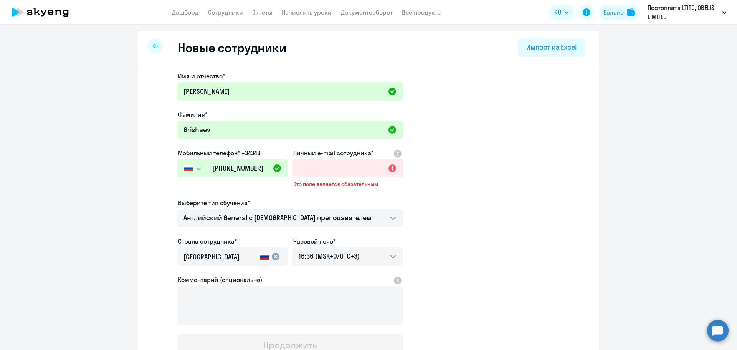
click at [262, 187] on div "Имя и отчество* Evgenii Фамилия* Grishaev Мобильный телефон* +34343 Россия +7 К…" at bounding box center [290, 213] width 226 height 285
drag, startPoint x: 259, startPoint y: 165, endPoint x: 197, endPoint y: 165, distance: 62.6
click at [197, 165] on div "Россия +7 Казахстан +7 Украина +380 Беларусь (Белоруссия) +375 Австралия +61 Ав…" at bounding box center [232, 168] width 111 height 18
paste input "439 282-64-5"
type input "+7 439 282-64-55"
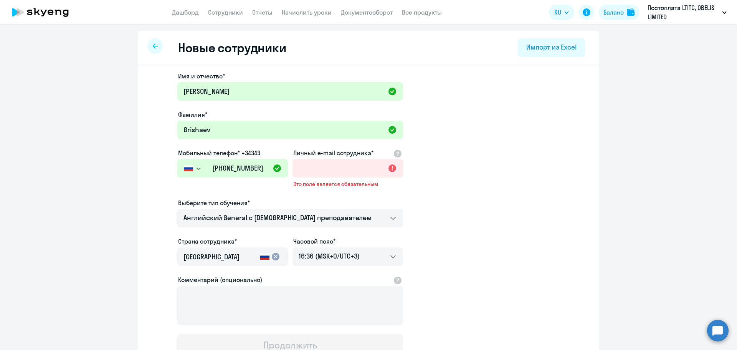
click at [198, 168] on svg-icon "button" at bounding box center [198, 168] width 6 height 6
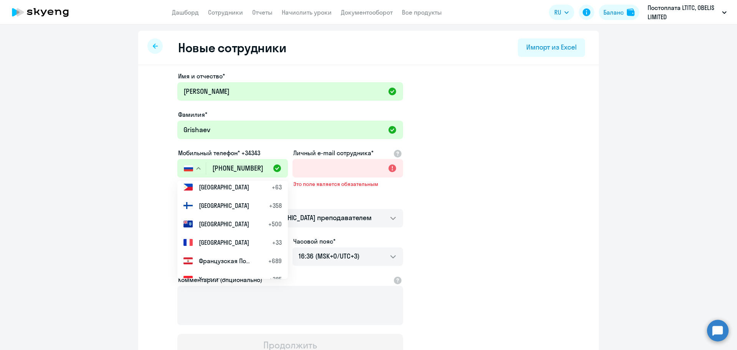
scroll to position [3570, 0]
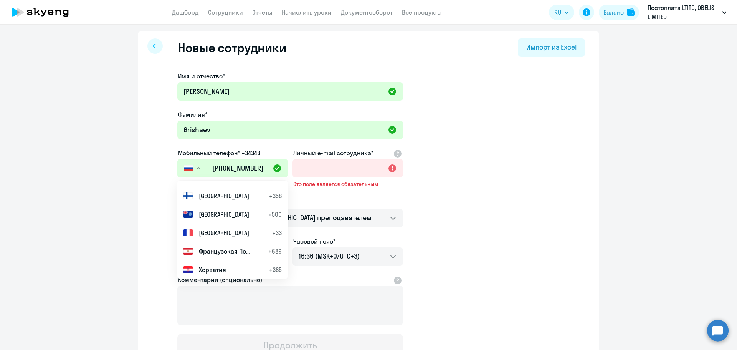
click at [469, 220] on app-new-student-form "Имя и отчество* Evgenii Фамилия* Grishaev Мобильный телефон* +34343 Россия +7 К…" at bounding box center [368, 213] width 436 height 285
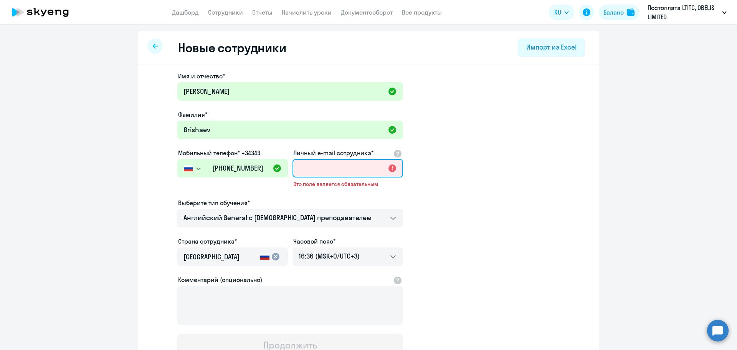
click at [349, 172] on input "Личный e-mail сотрудника*" at bounding box center [348, 168] width 111 height 18
paste input "[EMAIL_ADDRESS][DOMAIN_NAME]"
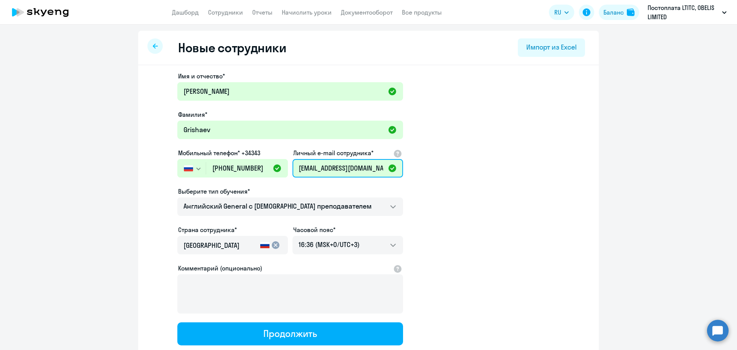
type input "[EMAIL_ADDRESS][DOMAIN_NAME]"
click at [479, 168] on app-new-student-form "Имя и отчество* Evgenii Фамилия* Grishaev Мобильный телефон* +34343 Россия +7 К…" at bounding box center [368, 208] width 436 height 274
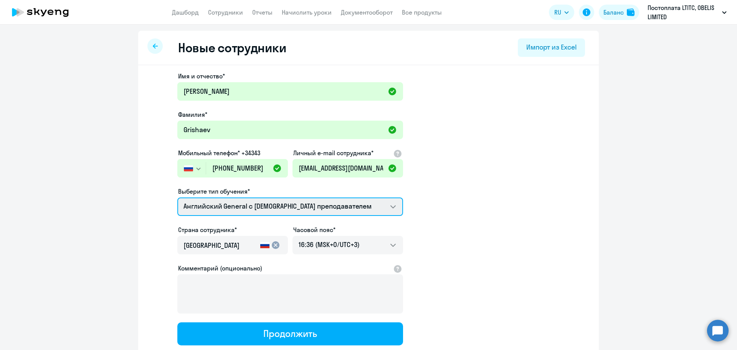
click at [335, 202] on select "Премиум английский с русскоговорящим преподавателем Английский General с англог…" at bounding box center [290, 206] width 226 height 18
select select "english_adult_not_native_speaker_premium"
click at [177, 197] on select "Премиум английский с русскоговорящим преподавателем Английский General с англог…" at bounding box center [290, 206] width 226 height 18
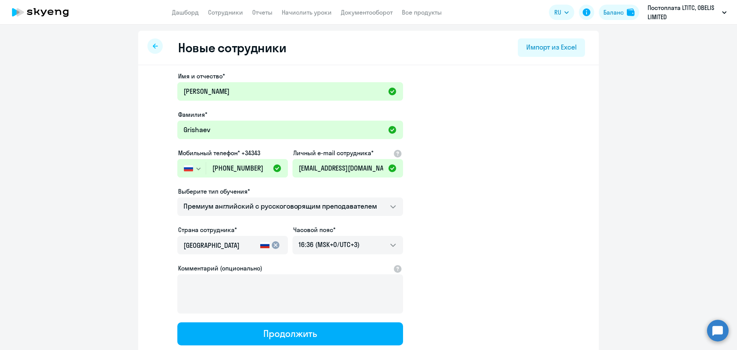
click at [480, 229] on app-new-student-form "Имя и отчество* Evgenii Фамилия* Grishaev Мобильный телефон* +34343 Россия +7 К…" at bounding box center [368, 208] width 436 height 274
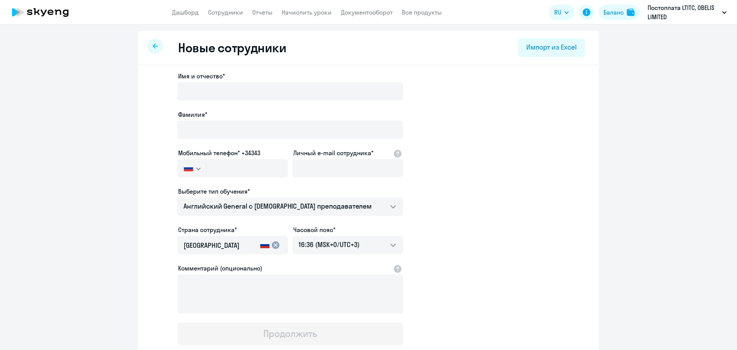
select select "english_adult_not_native_speaker"
select select "3"
click at [497, 174] on app-new-student-form "Имя и отчество* Фамилия* Мобильный телефон* +34343 Россия +7 Казахстан +7 Украи…" at bounding box center [368, 208] width 436 height 274
select select "english_adult_not_native_speaker"
select select "3"
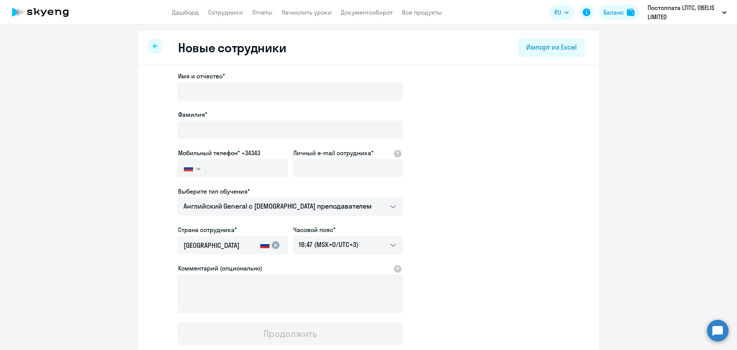
click at [93, 151] on ng-component "Новые сотрудники Импорт из Excel Имя и отчество* [PERSON_NAME]* Мобильный телеф…" at bounding box center [368, 217] width 737 height 372
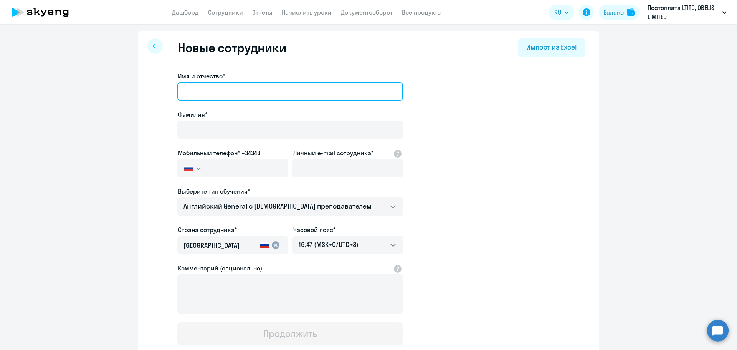
click at [183, 91] on input "Имя и отчество*" at bounding box center [290, 91] width 226 height 18
paste input "Evgenii"
type input "Evgenii"
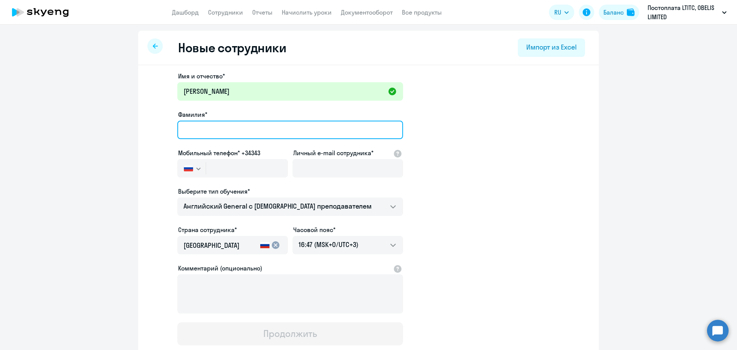
click at [208, 134] on input "Фамилия*" at bounding box center [290, 130] width 226 height 18
paste input "Grishaev"
type input "Grishaev"
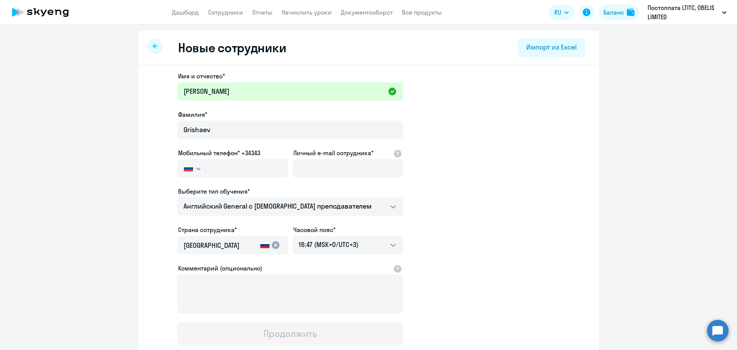
click at [150, 143] on app-new-student-form "Имя и отчество* Evgenii Фамилия* Grishaev Мобильный телефон* +34343 Россия +7 К…" at bounding box center [368, 208] width 436 height 274
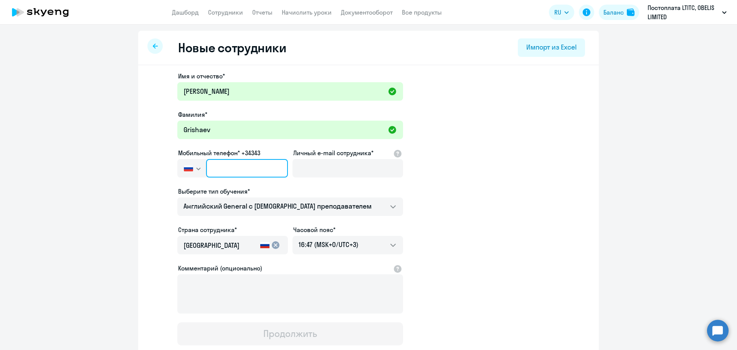
click at [207, 169] on input "text" at bounding box center [247, 168] width 82 height 18
paste input "+7 439 282-64-55"
type input "+7 439 282-64-55"
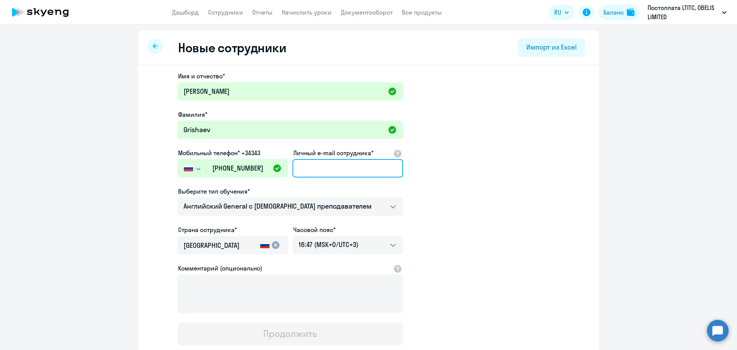
click at [302, 172] on input "Личный e-mail сотрудника*" at bounding box center [348, 168] width 111 height 18
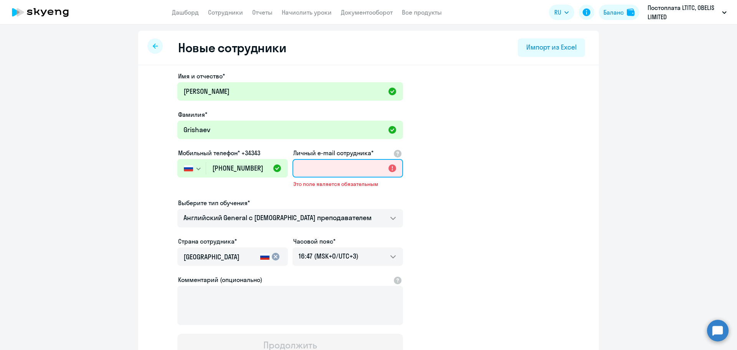
click at [316, 165] on input "Личный e-mail сотрудника*" at bounding box center [348, 168] width 111 height 18
paste input "[EMAIL_ADDRESS][DOMAIN_NAME]"
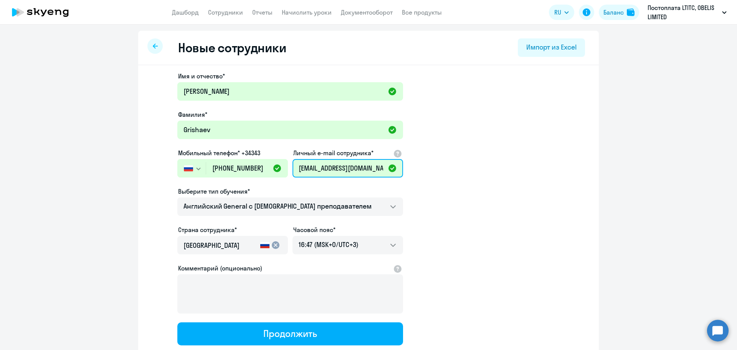
type input "[EMAIL_ADDRESS][DOMAIN_NAME]"
click at [512, 177] on app-new-student-form "Имя и отчество* Evgenii Фамилия* Grishaev Мобильный телефон* +34343 Россия +7 К…" at bounding box center [368, 208] width 436 height 274
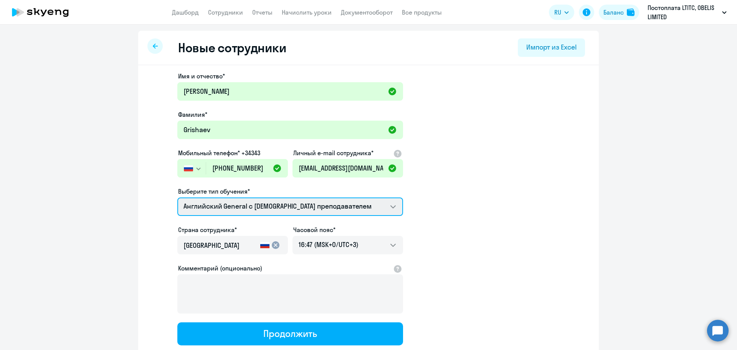
click at [289, 210] on select "Премиум английский с русскоговорящим преподавателем Английский General с англог…" at bounding box center [290, 206] width 226 height 18
select select "english_adult_not_native_speaker_premium"
click at [177, 197] on select "Премиум английский с русскоговорящим преподавателем Английский General с англог…" at bounding box center [290, 206] width 226 height 18
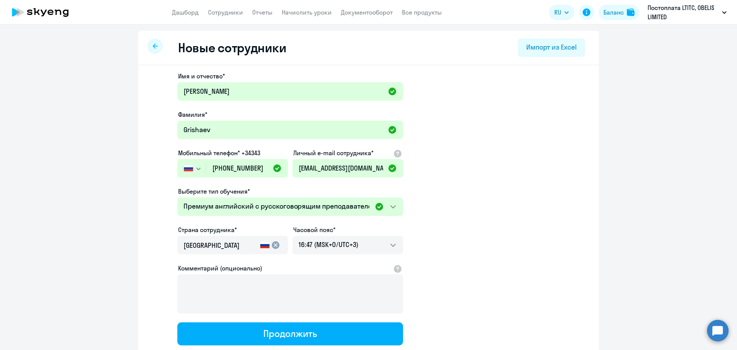
click at [455, 225] on app-new-student-form "Имя и отчество* Evgenii Фамилия* Grishaev Мобильный телефон* +34343 Россия +7 К…" at bounding box center [368, 208] width 436 height 274
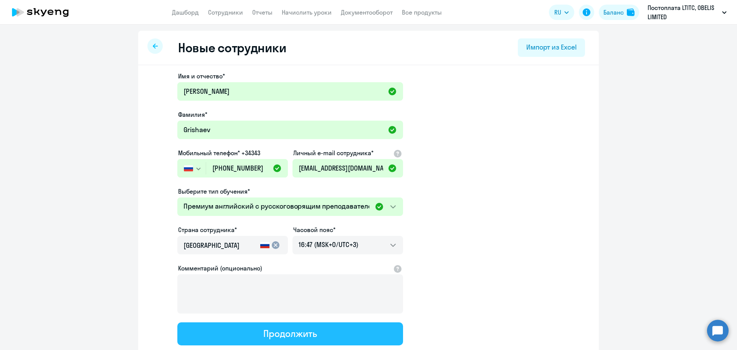
click at [304, 334] on div "Продолжить" at bounding box center [289, 333] width 53 height 12
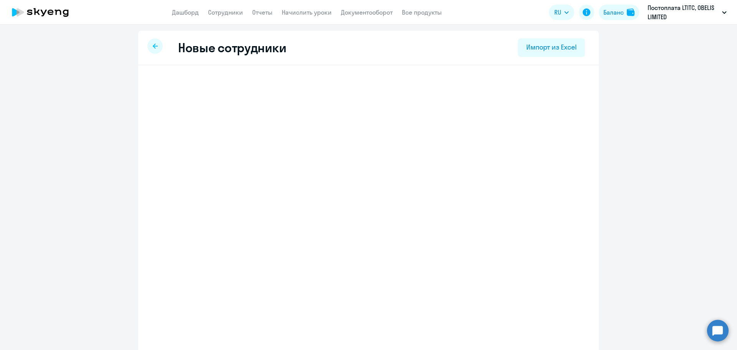
select select "english_adult_not_native_speaker_premium"
select select "3"
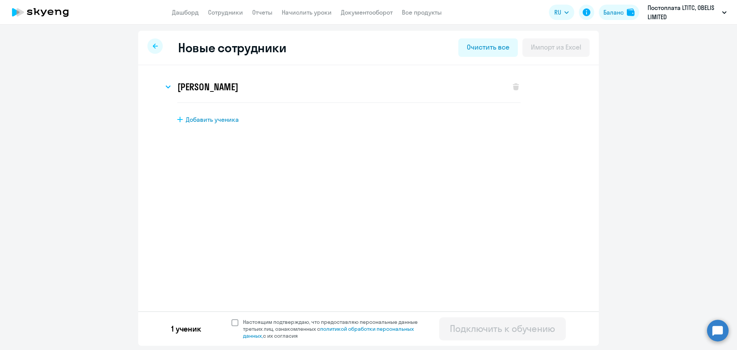
click at [237, 321] on span at bounding box center [234, 322] width 7 height 7
click at [231, 318] on input "Настоящим подтверждаю, что предоставляю персональные данные третьих лиц, ознако…" at bounding box center [231, 318] width 0 height 0
checkbox input "true"
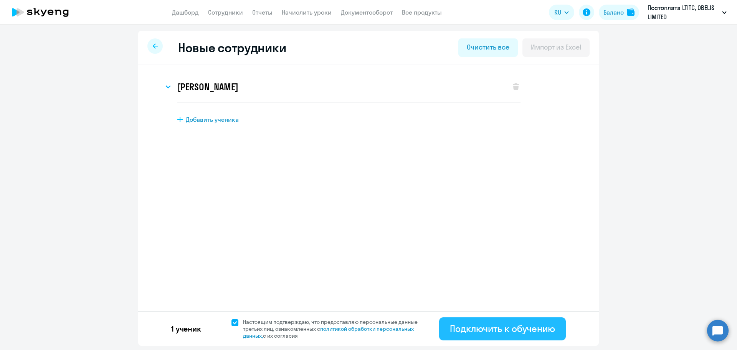
click at [469, 329] on div "Подключить к обучению" at bounding box center [502, 328] width 105 height 12
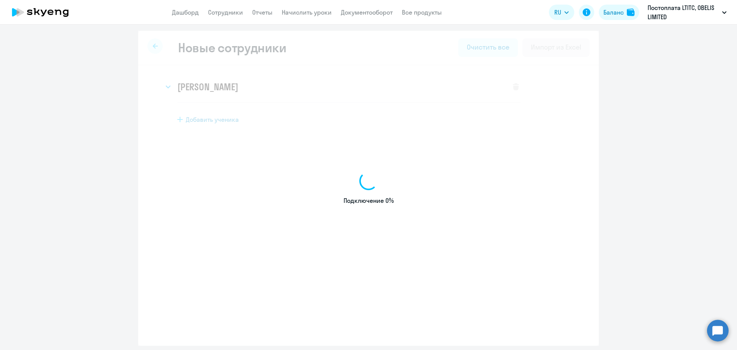
select select "english_adult_not_native_speaker"
select select "3"
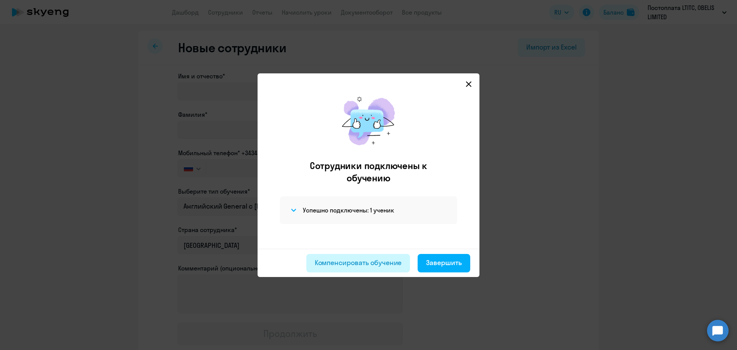
click at [365, 269] on button "Компенсировать обучение" at bounding box center [358, 263] width 104 height 18
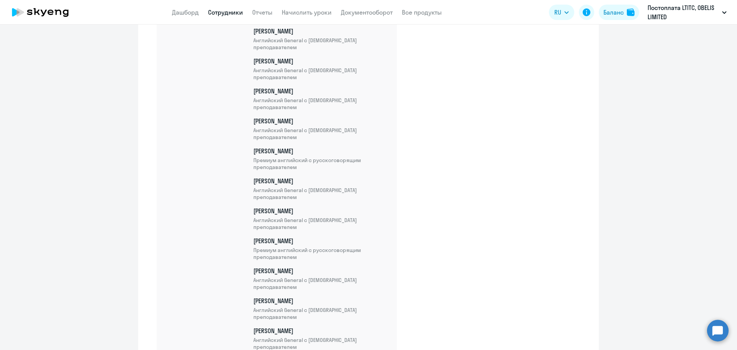
scroll to position [13687, 0]
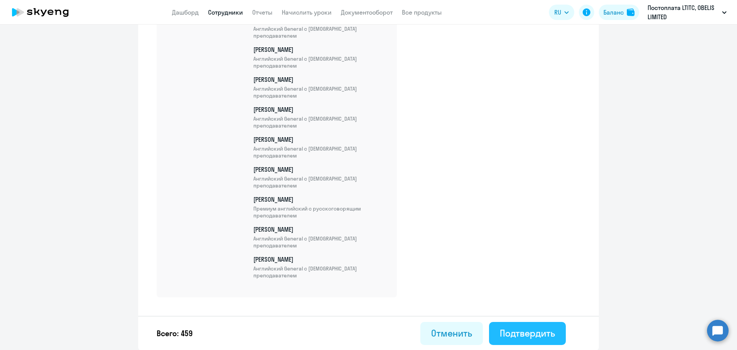
click at [513, 331] on div "Подтвердить" at bounding box center [527, 333] width 55 height 12
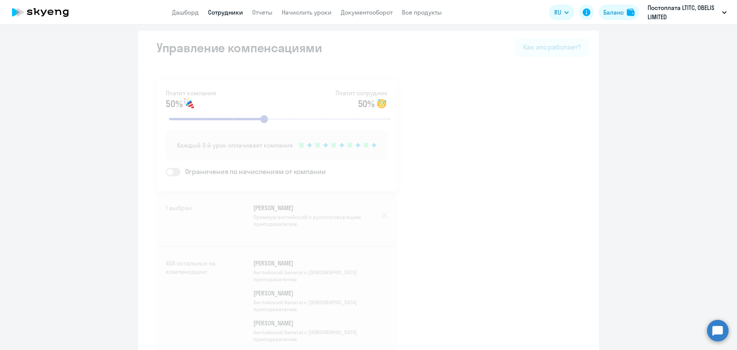
select select "30"
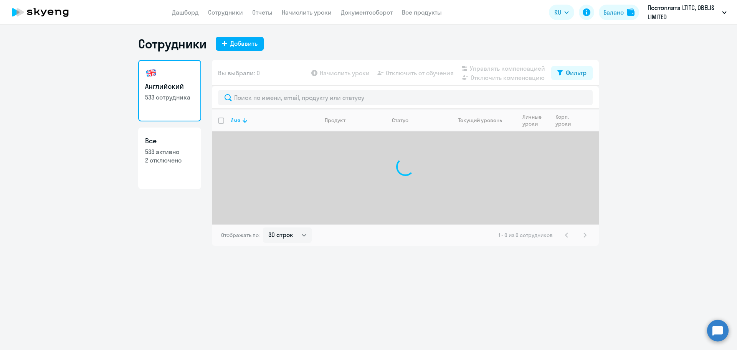
select select "30"
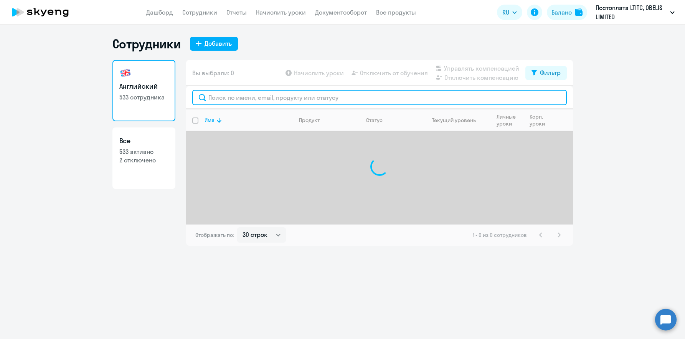
click at [288, 101] on input "text" at bounding box center [379, 97] width 375 height 15
paste input "[PERSON_NAME]"
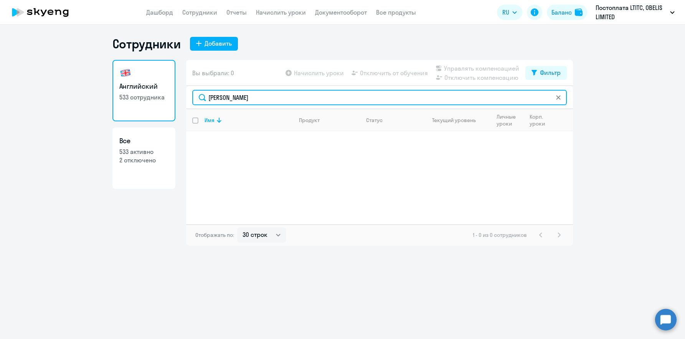
drag, startPoint x: 256, startPoint y: 97, endPoint x: 231, endPoint y: 97, distance: 25.0
click at [231, 97] on input "[PERSON_NAME]" at bounding box center [379, 97] width 375 height 15
type input "Grishaev"
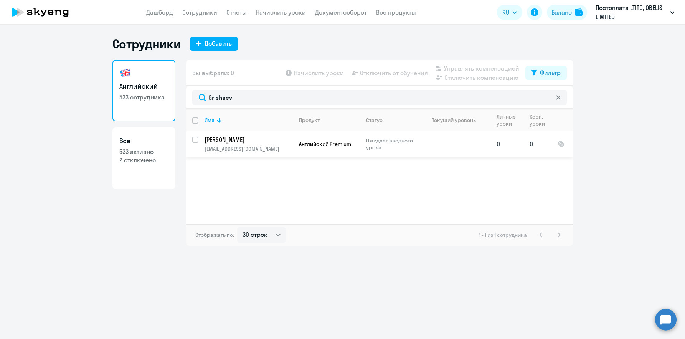
click at [194, 140] on input "select row 42662197" at bounding box center [199, 144] width 15 height 15
checkbox input "true"
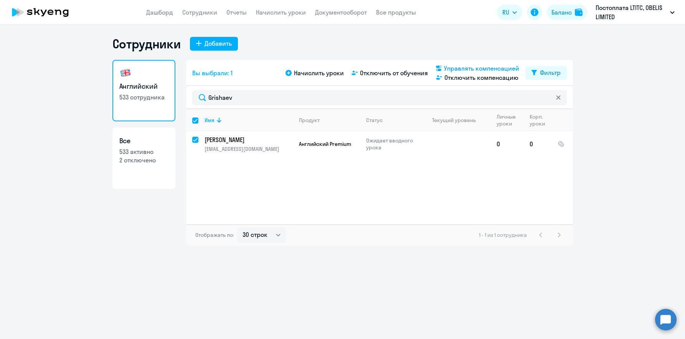
click at [477, 68] on span "Управлять компенсацией" at bounding box center [481, 68] width 75 height 9
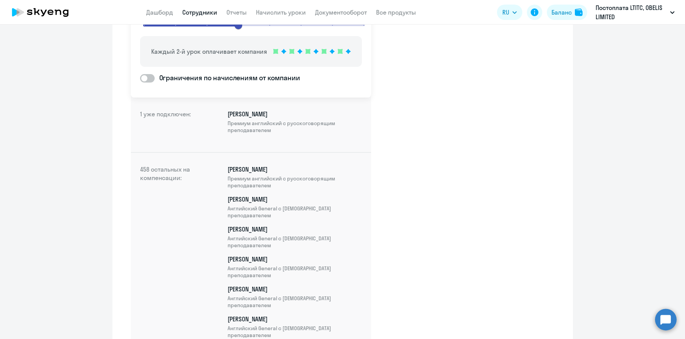
scroll to position [38, 0]
